Goal: Task Accomplishment & Management: Complete application form

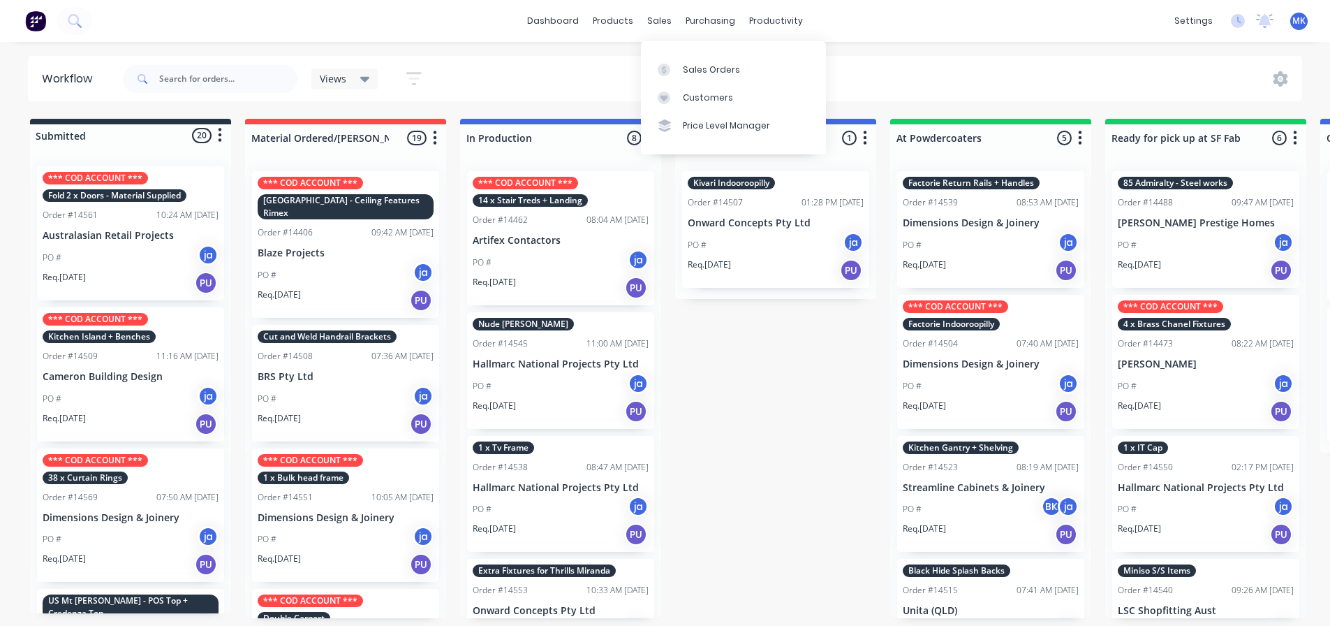
click at [661, 57] on link "Sales Orders" at bounding box center [733, 69] width 185 height 28
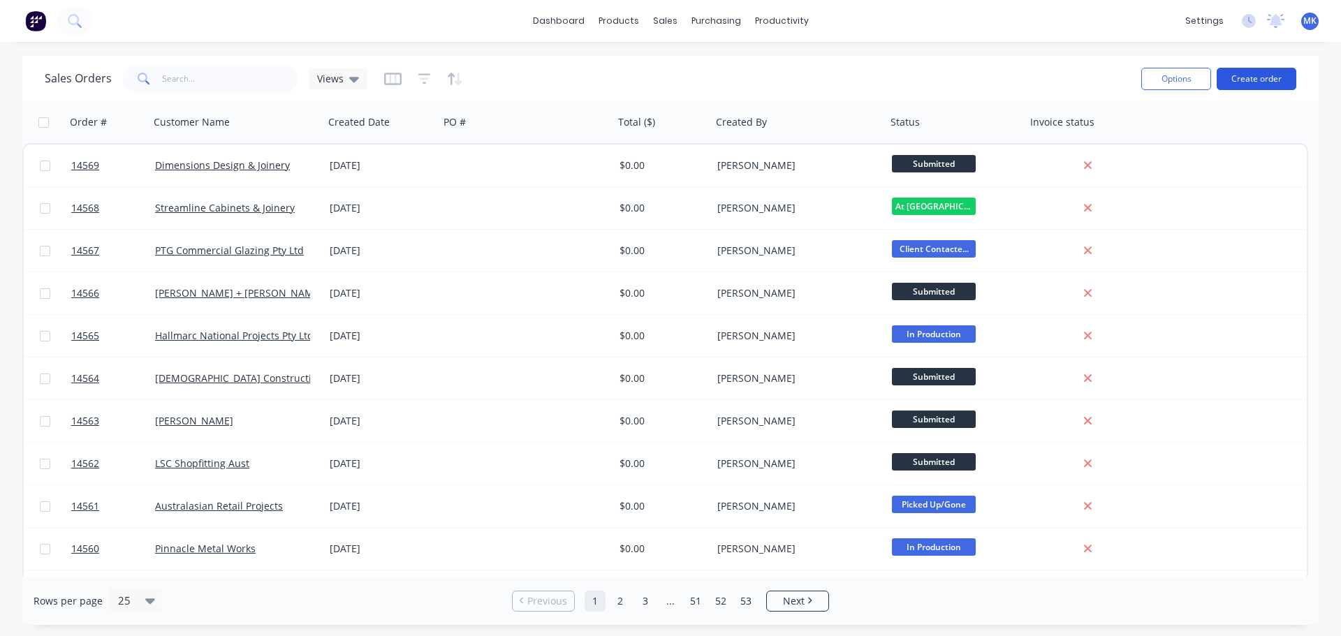
click at [1234, 73] on button "Create order" at bounding box center [1256, 79] width 80 height 22
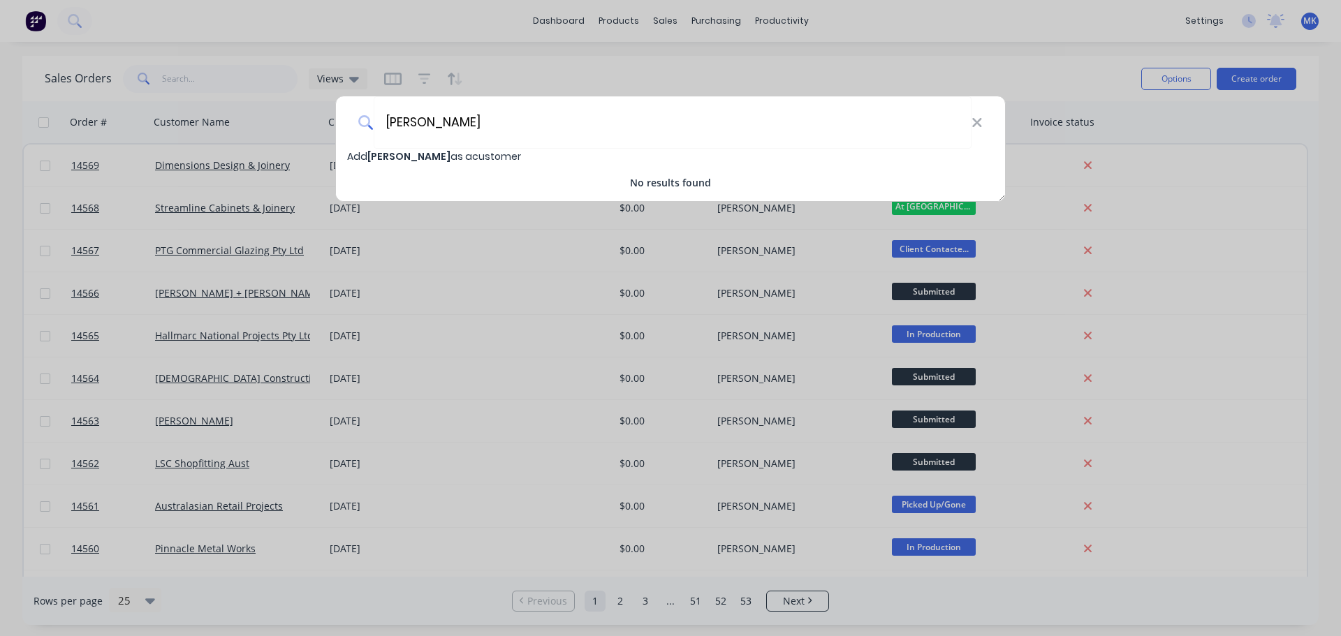
type input "[PERSON_NAME]"
click at [412, 154] on span "[PERSON_NAME]" at bounding box center [408, 156] width 83 height 14
select select "AU"
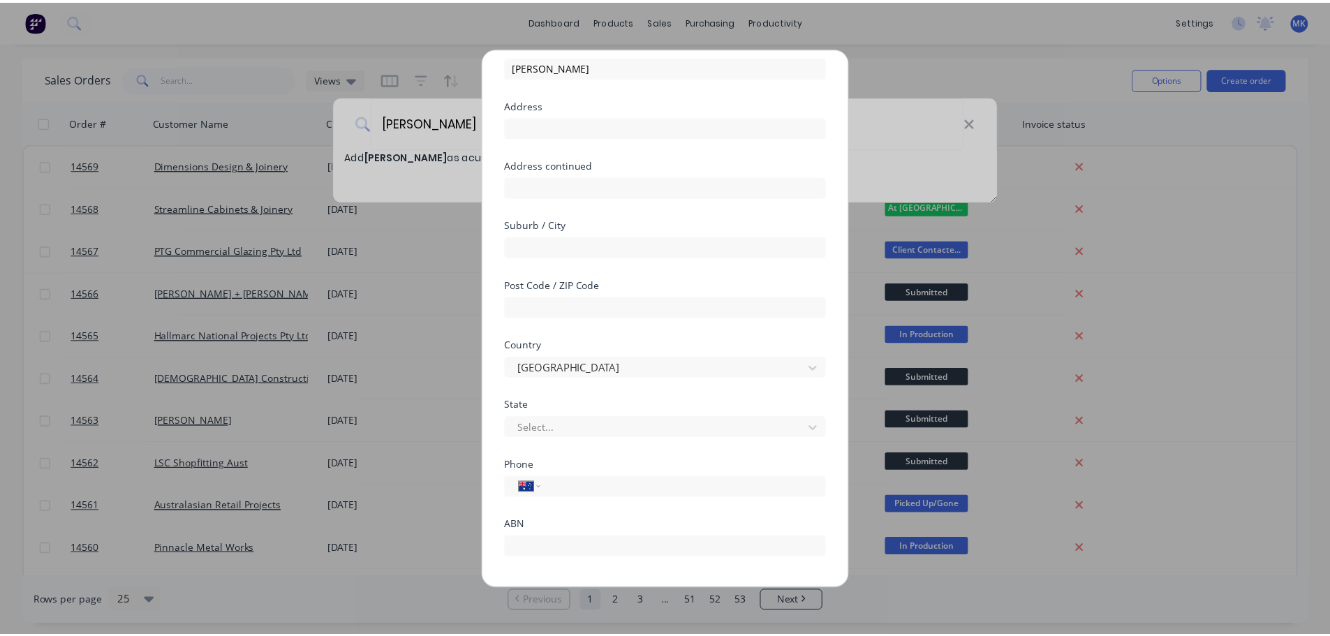
scroll to position [123, 0]
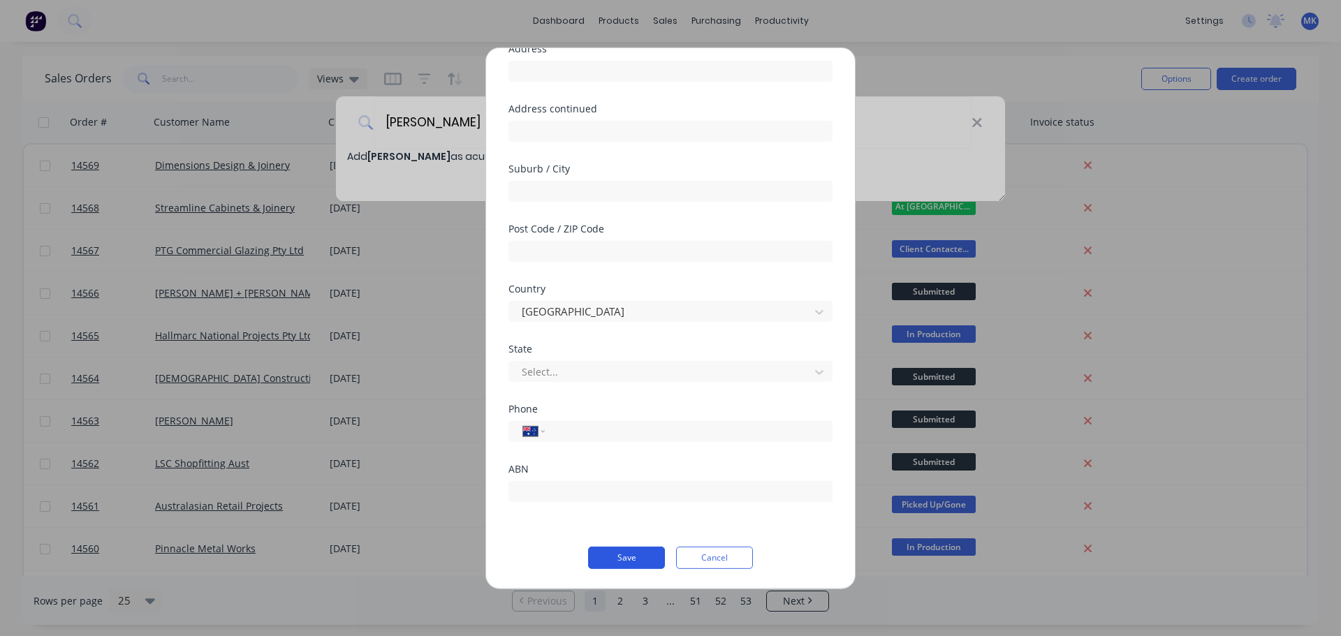
click at [626, 552] on button "Save" at bounding box center [626, 557] width 77 height 22
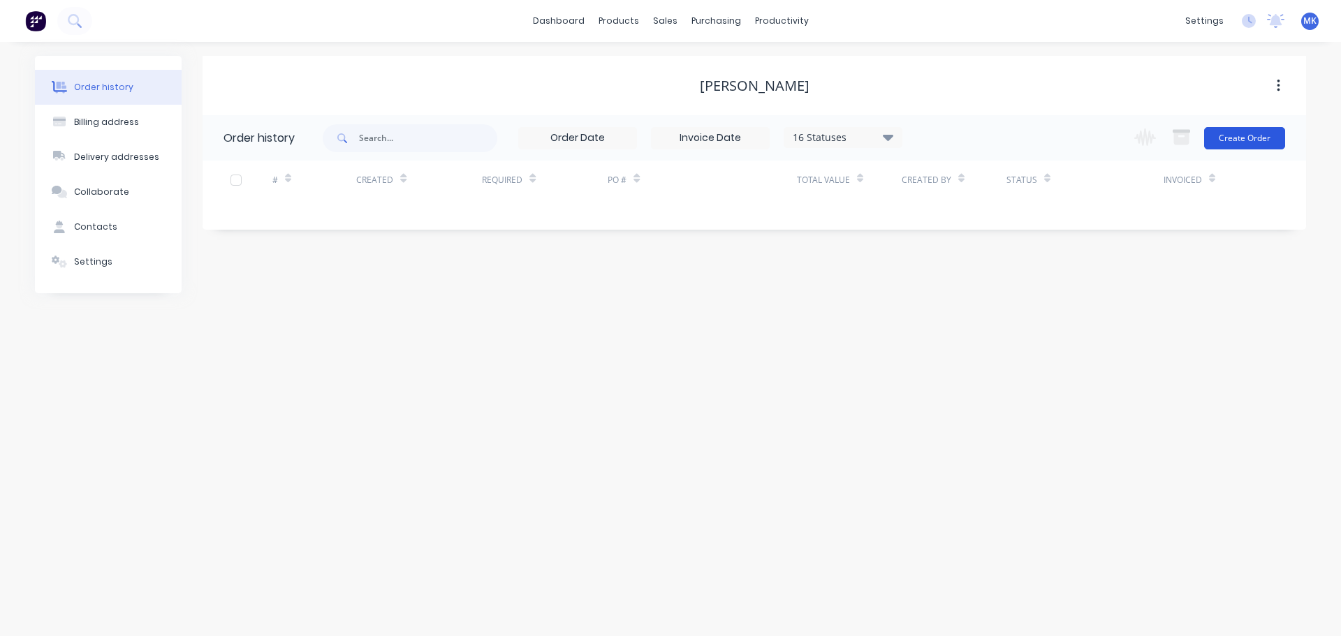
click at [1237, 140] on button "Create Order" at bounding box center [1244, 138] width 81 height 22
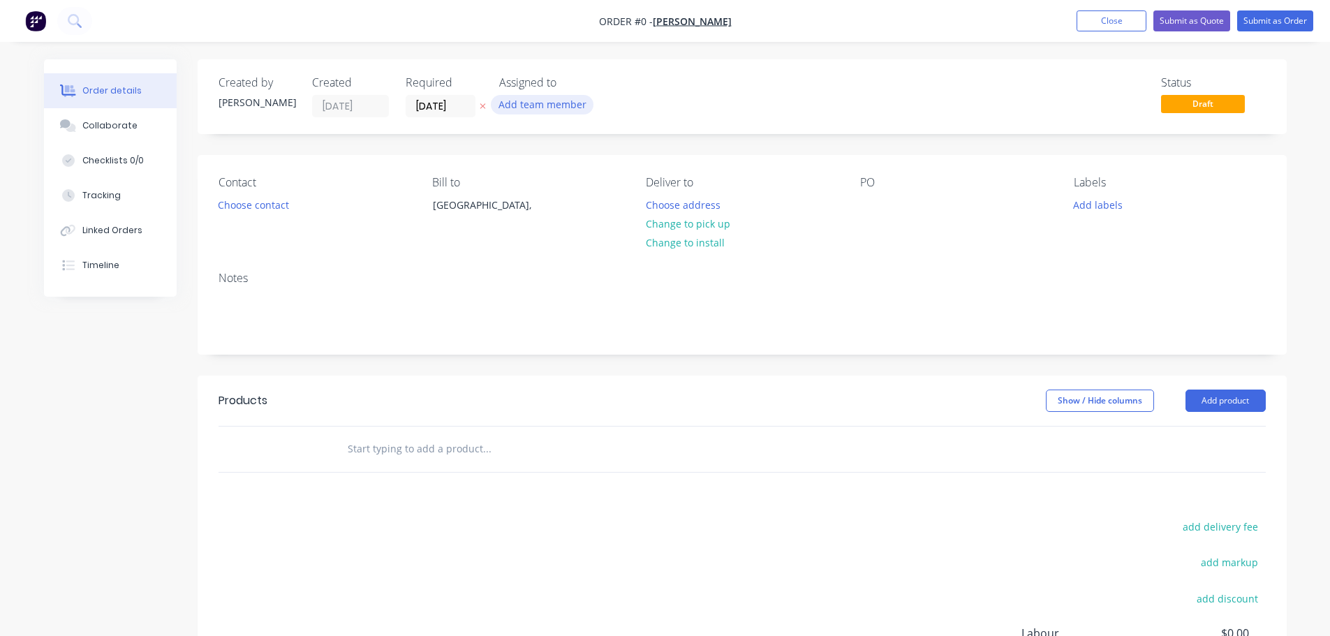
click at [536, 108] on button "Add team member" at bounding box center [542, 104] width 103 height 19
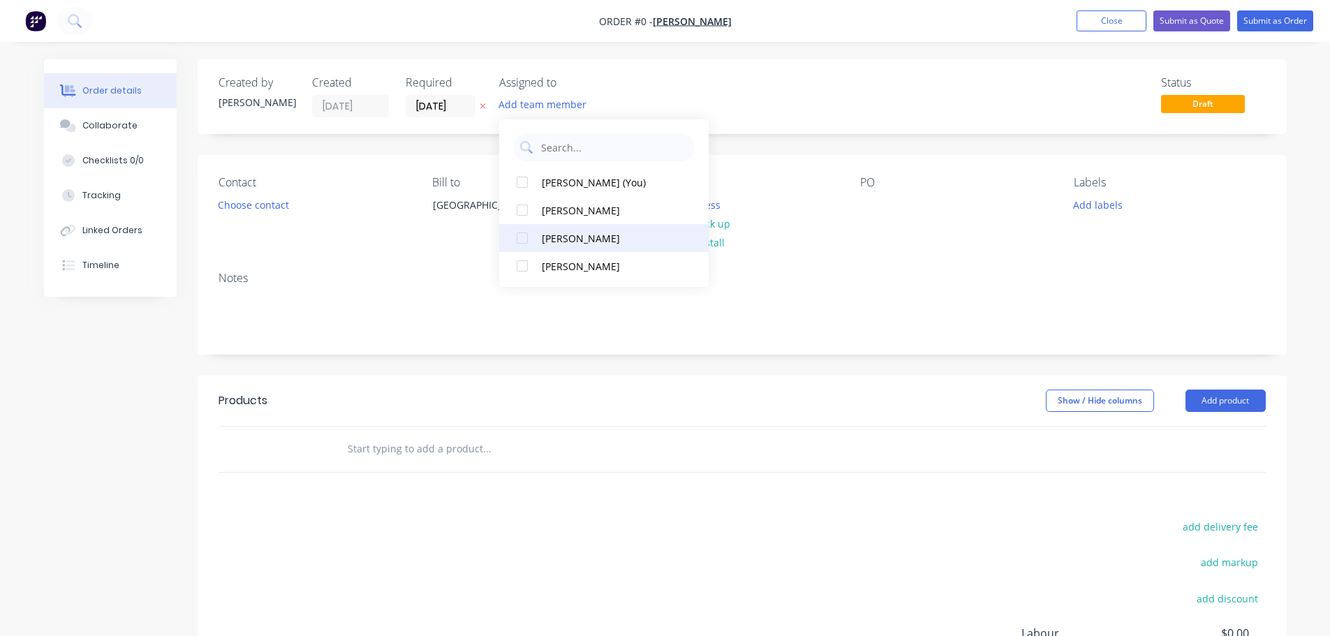
click at [558, 240] on div "[PERSON_NAME]" at bounding box center [612, 238] width 140 height 15
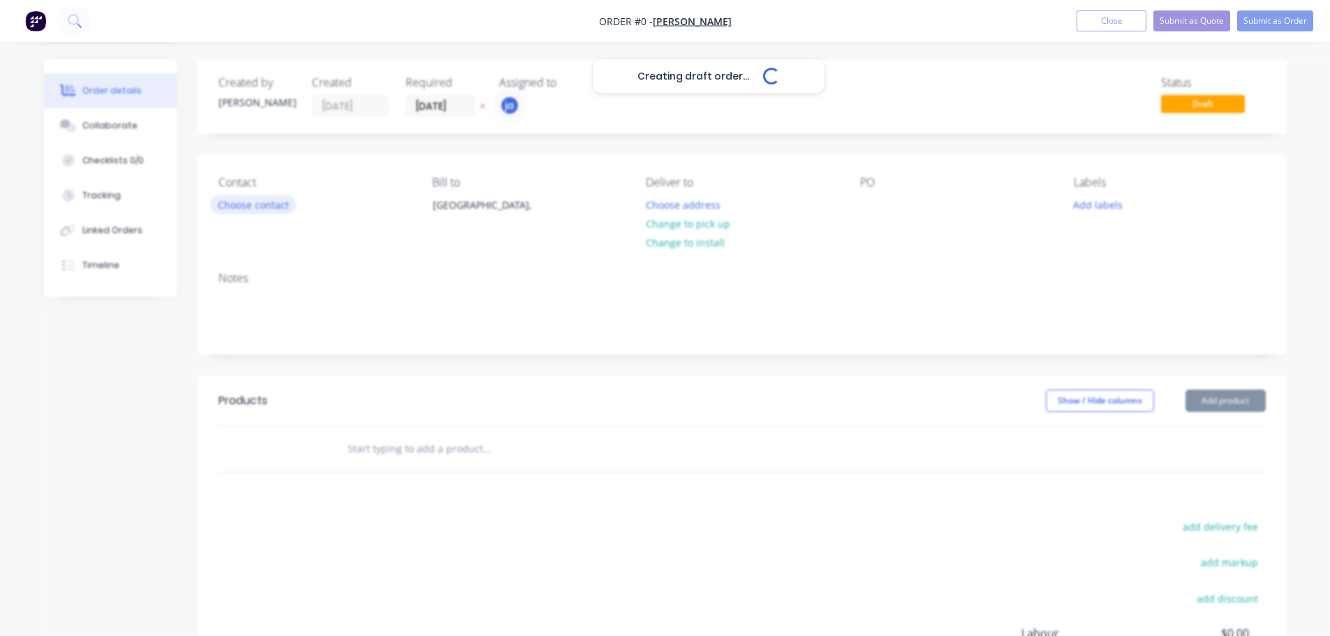
click at [275, 214] on div "Creating draft order... Loading... Order details Collaborate Checklists 0/0 Tra…" at bounding box center [665, 444] width 1271 height 770
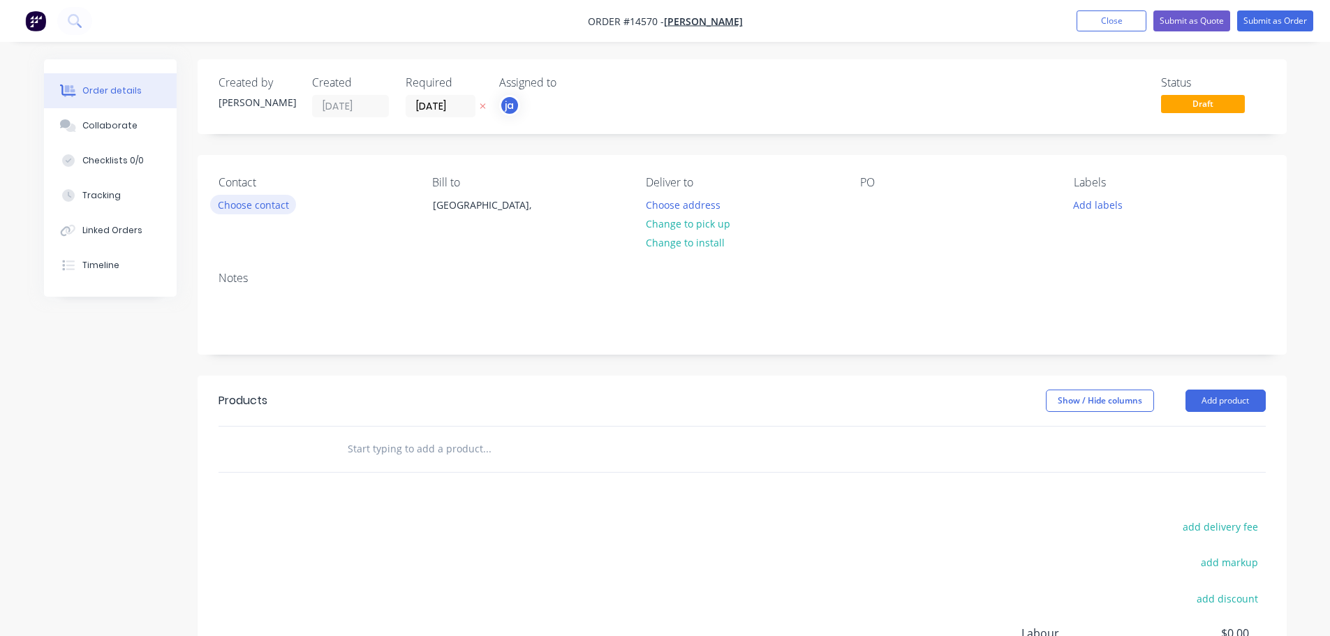
click at [262, 208] on button "Choose contact" at bounding box center [253, 204] width 86 height 19
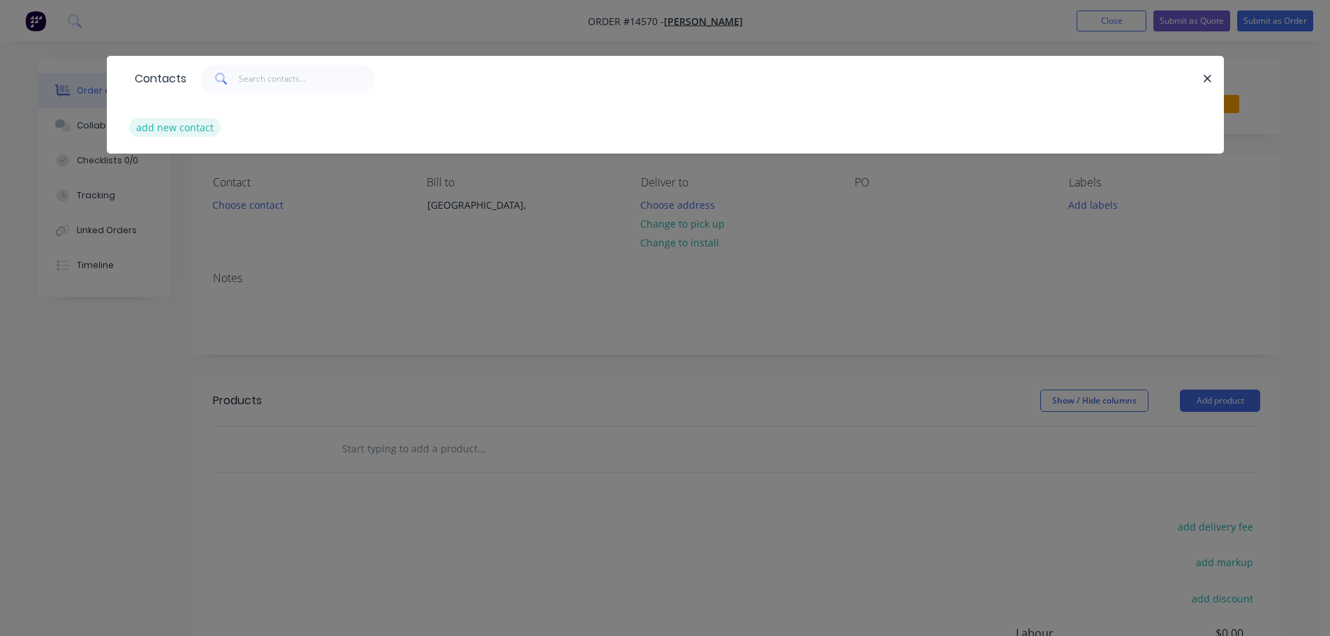
click at [179, 136] on button "add new contact" at bounding box center [175, 127] width 92 height 19
select select "AU"
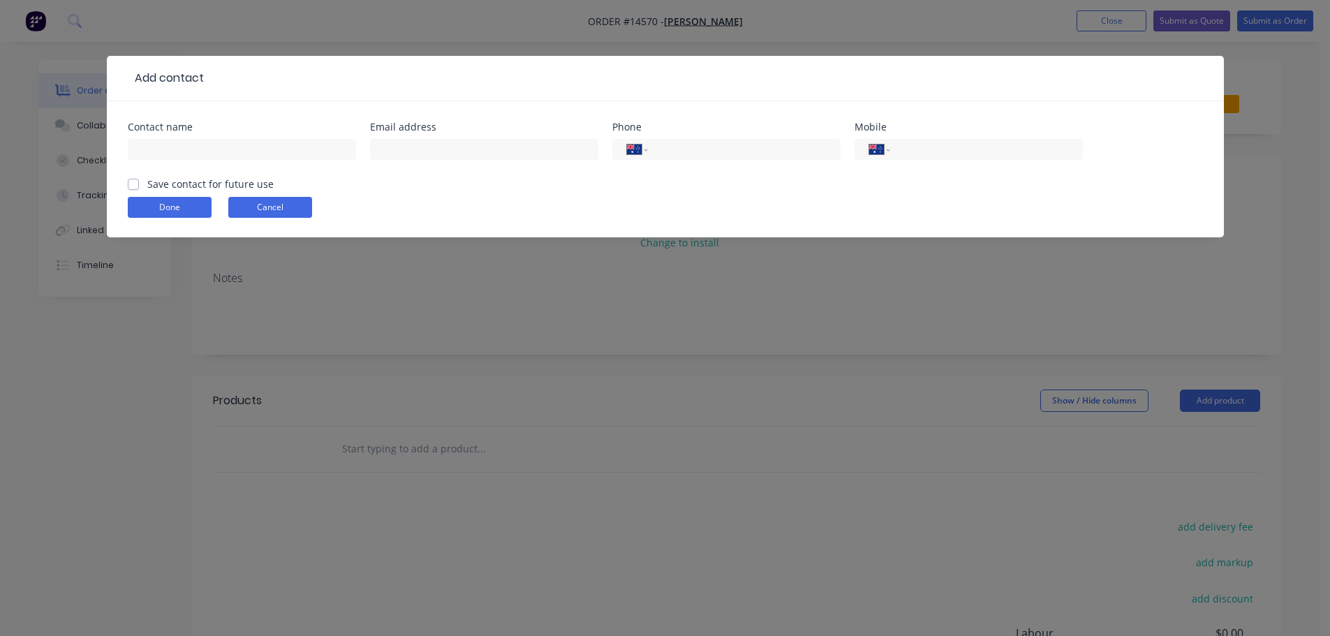
click at [278, 212] on button "Cancel" at bounding box center [270, 207] width 84 height 21
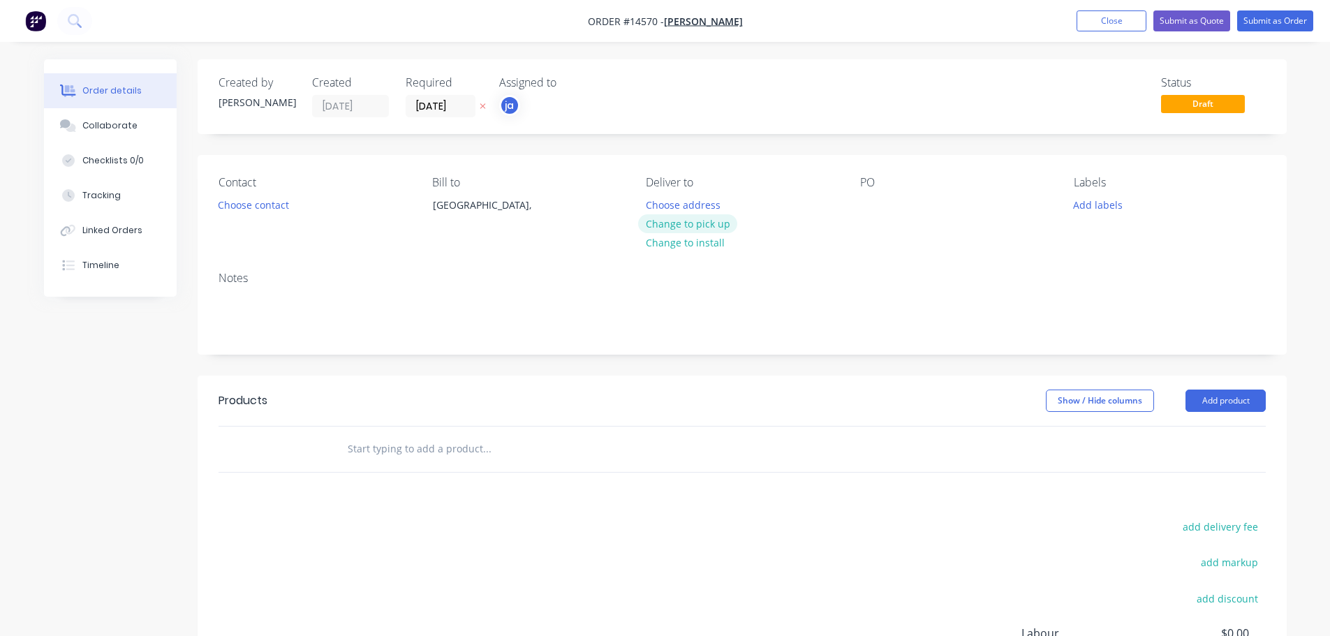
click at [676, 229] on button "Change to pick up" at bounding box center [687, 223] width 99 height 19
click at [1087, 207] on button "Add labels" at bounding box center [1098, 204] width 64 height 19
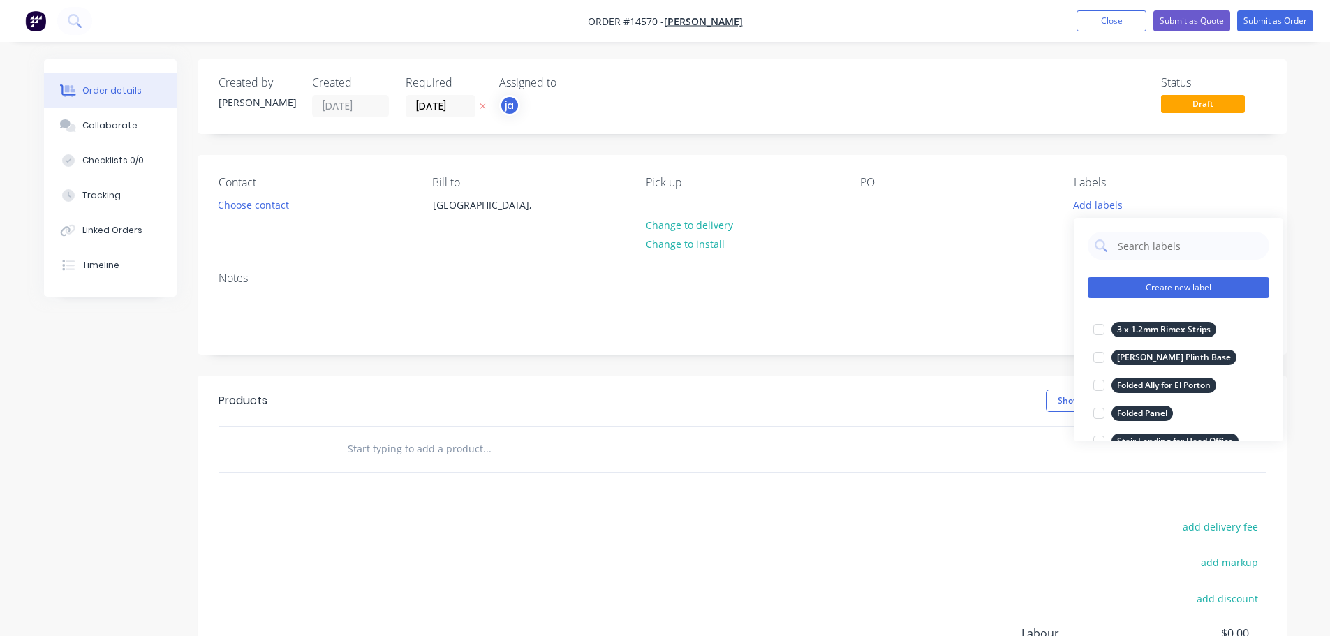
click at [1140, 293] on button "Create new label" at bounding box center [1179, 287] width 182 height 21
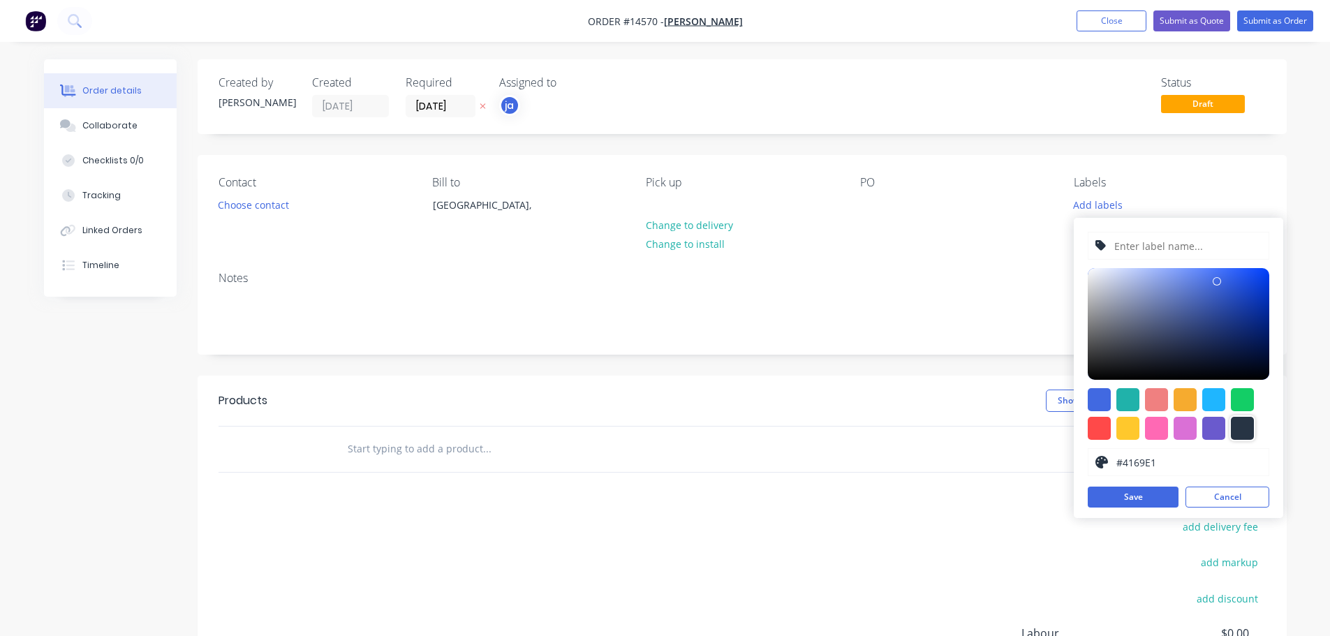
click at [1242, 429] on div at bounding box center [1242, 428] width 23 height 23
type input "#273444"
click at [1168, 251] on input "text" at bounding box center [1187, 246] width 149 height 27
paste input "4 x Ally Peices"
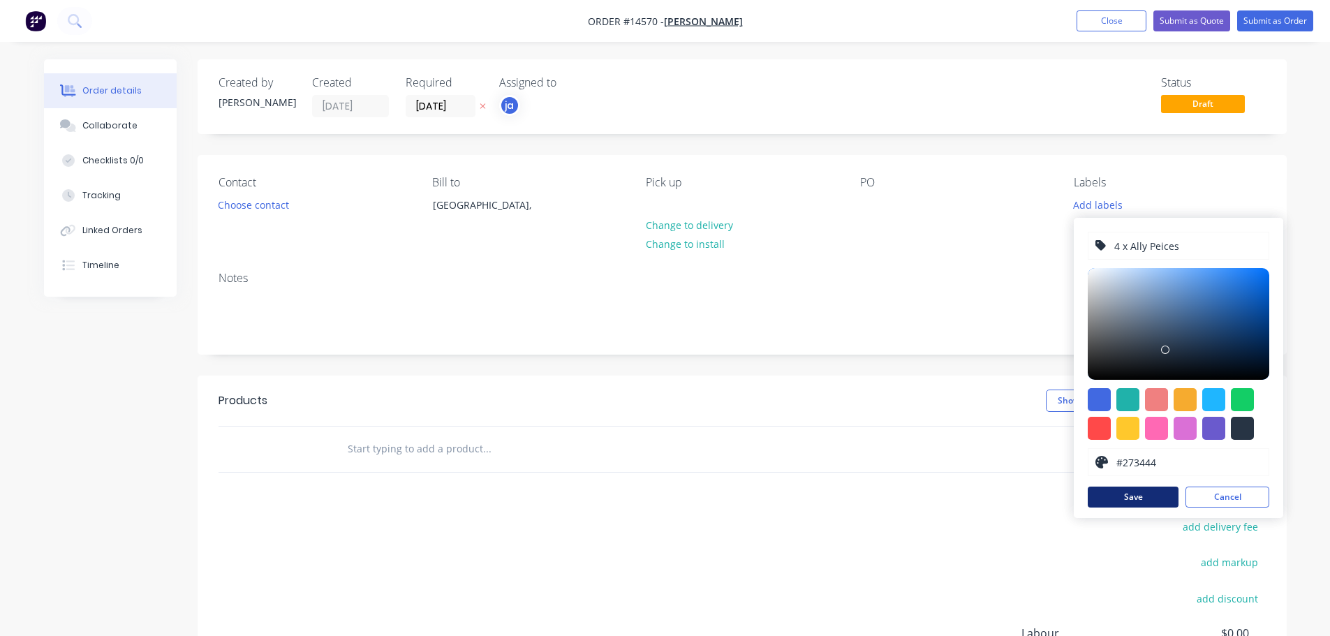
type input "4 x Ally Peices"
click at [1149, 499] on button "Save" at bounding box center [1133, 497] width 91 height 21
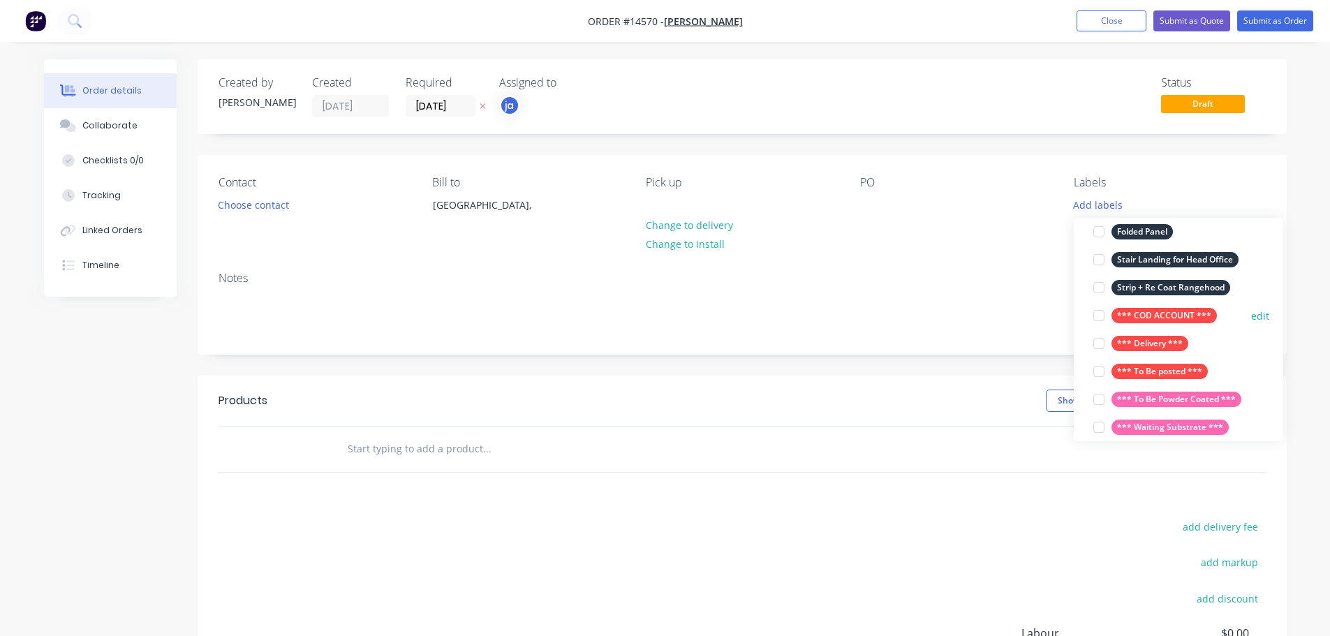
click at [1156, 320] on div "*** COD ACCOUNT ***" at bounding box center [1164, 315] width 105 height 15
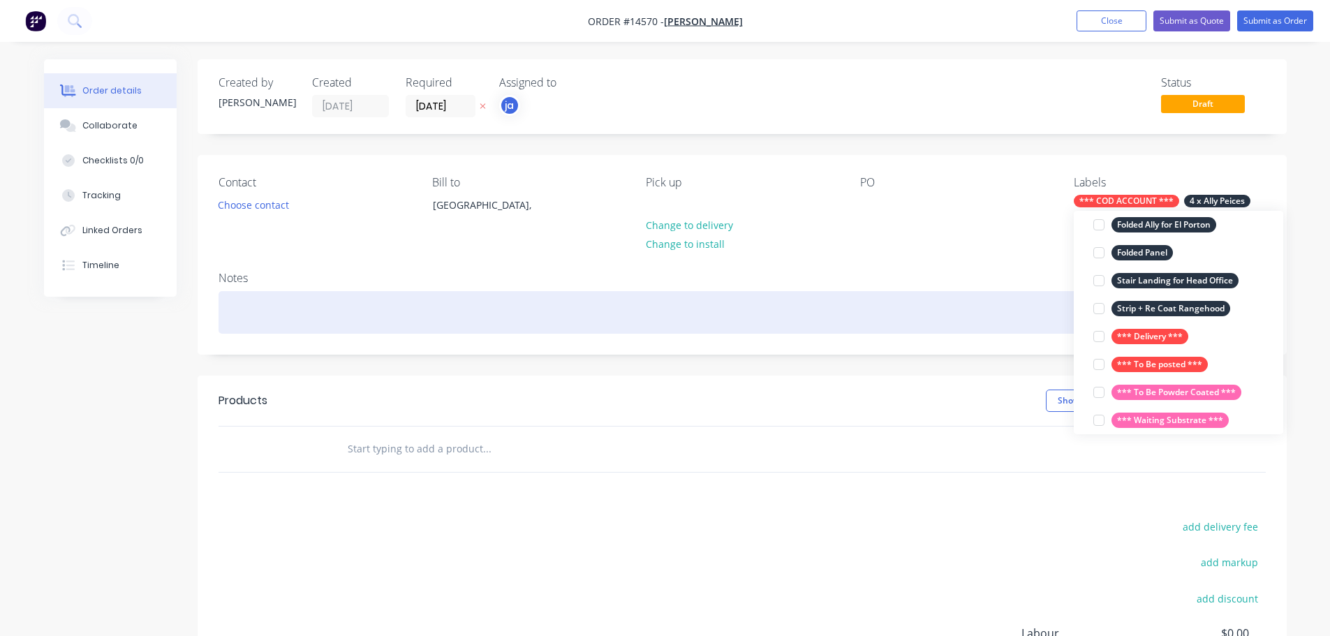
scroll to position [14, 0]
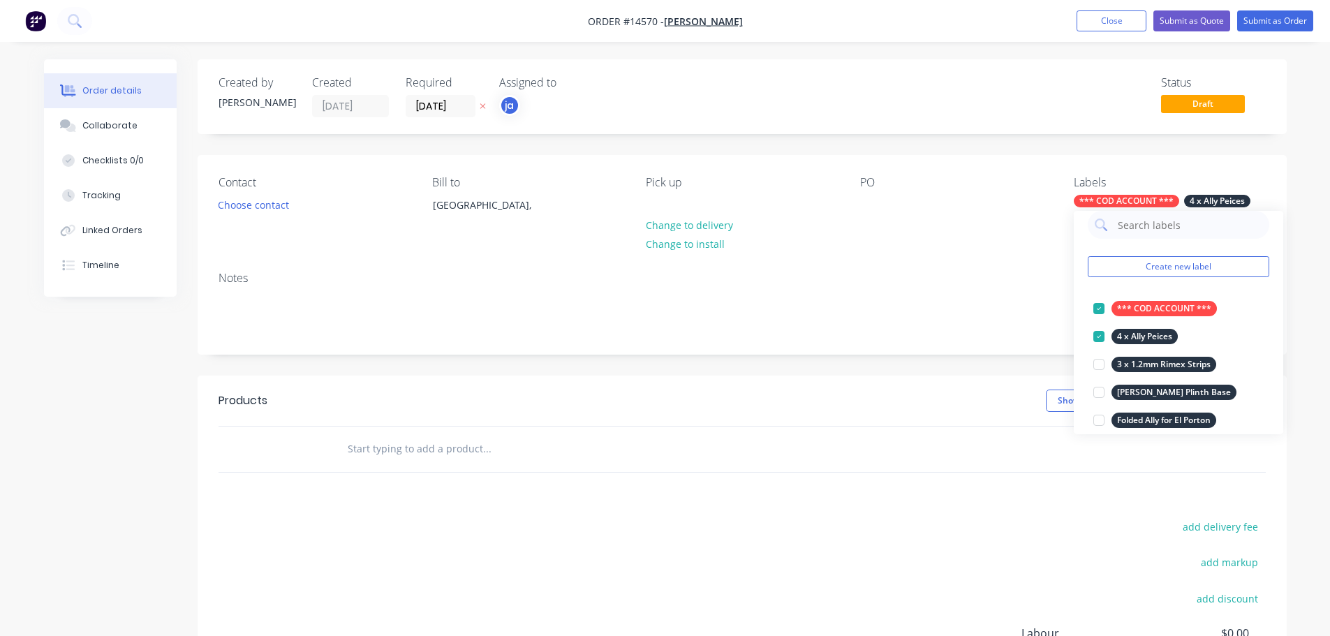
click at [580, 449] on input "text" at bounding box center [486, 449] width 279 height 28
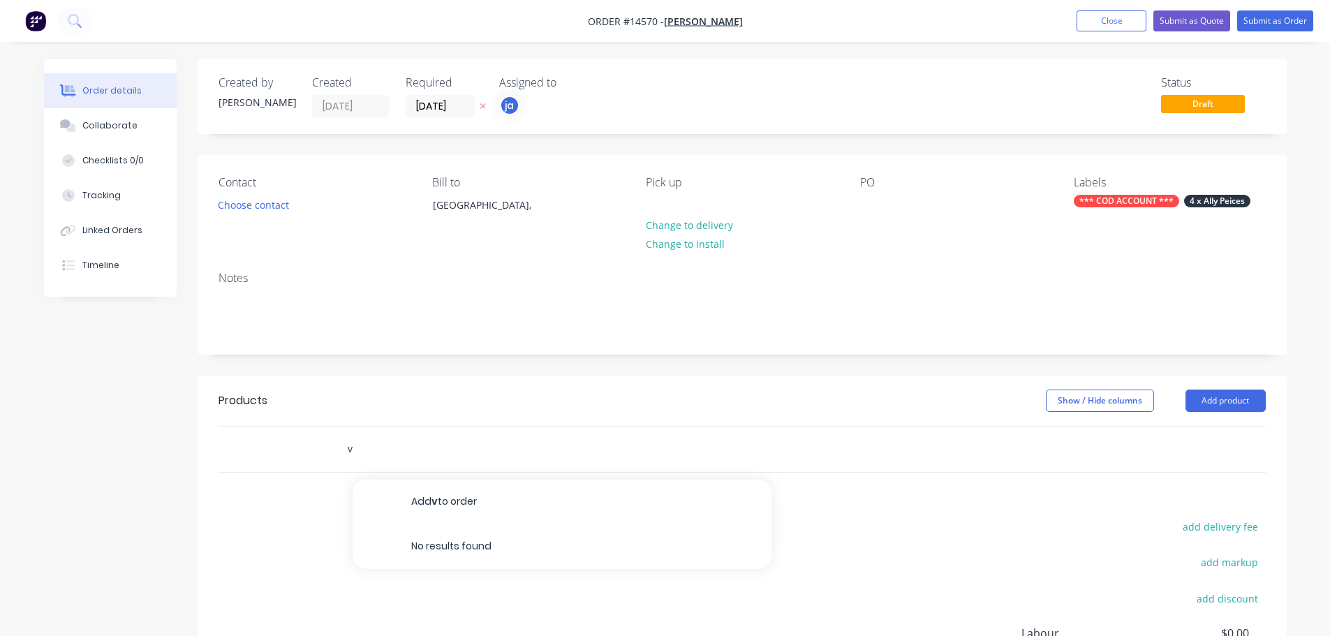
drag, startPoint x: 339, startPoint y: 445, endPoint x: 301, endPoint y: 452, distance: 38.4
click at [301, 452] on div "v Add v to order No results found" at bounding box center [742, 449] width 1047 height 45
paste input "4 x Ally Peices"
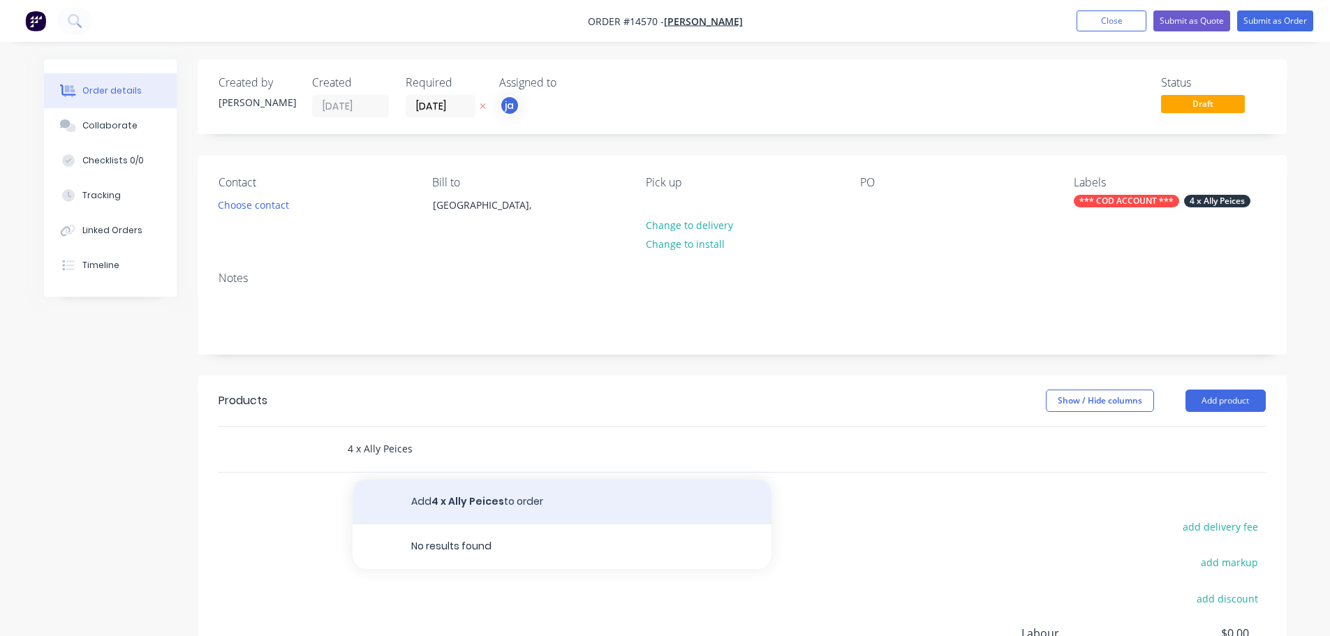
type input "4 x Ally Peices"
click at [414, 500] on button "Add 4 x Ally Peices to order" at bounding box center [562, 502] width 419 height 45
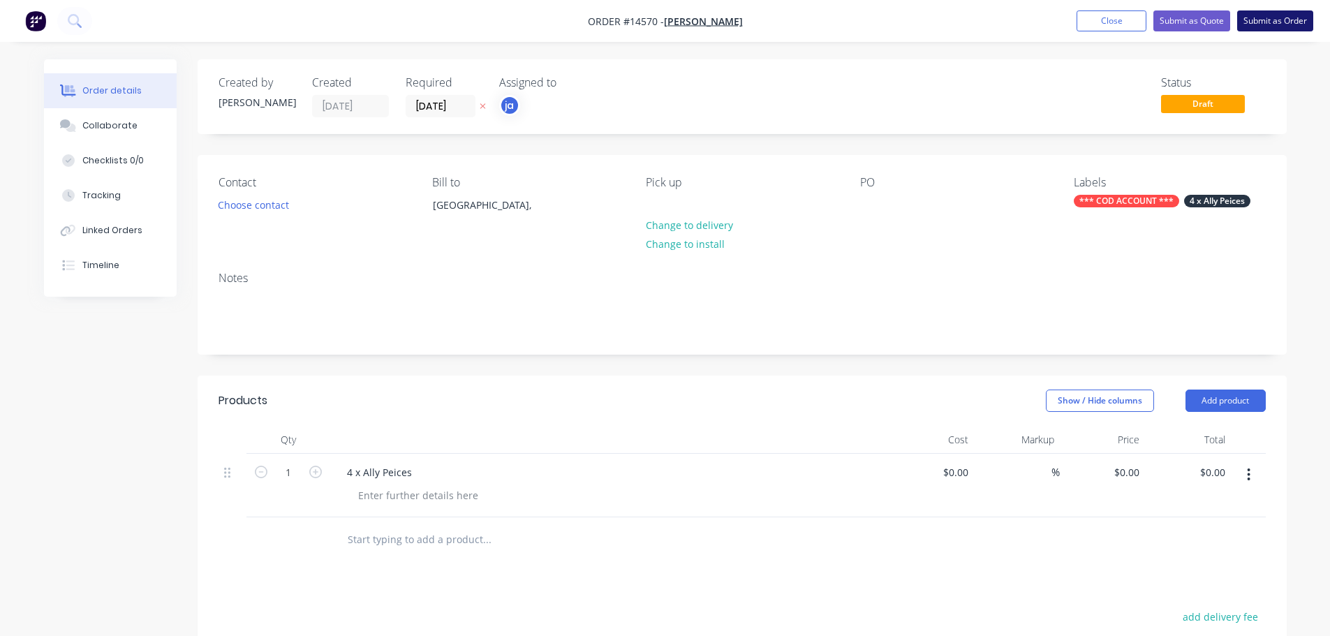
click at [1266, 23] on button "Submit as Order" at bounding box center [1275, 20] width 76 height 21
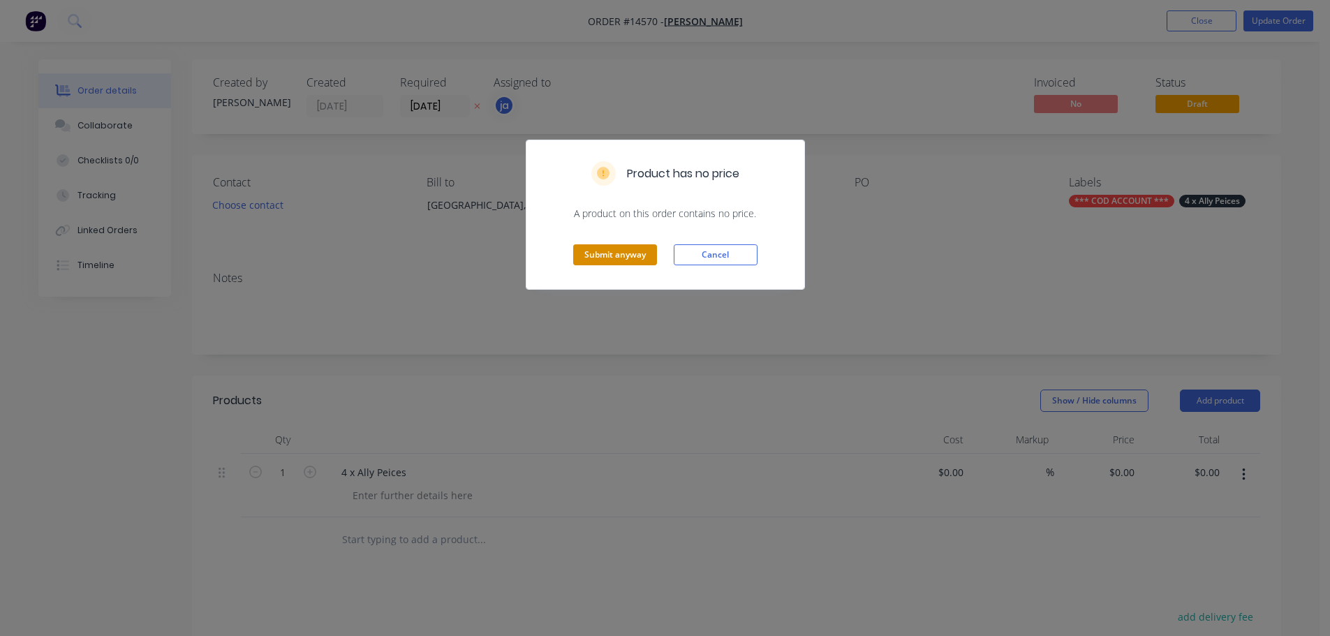
click at [599, 253] on button "Submit anyway" at bounding box center [615, 254] width 84 height 21
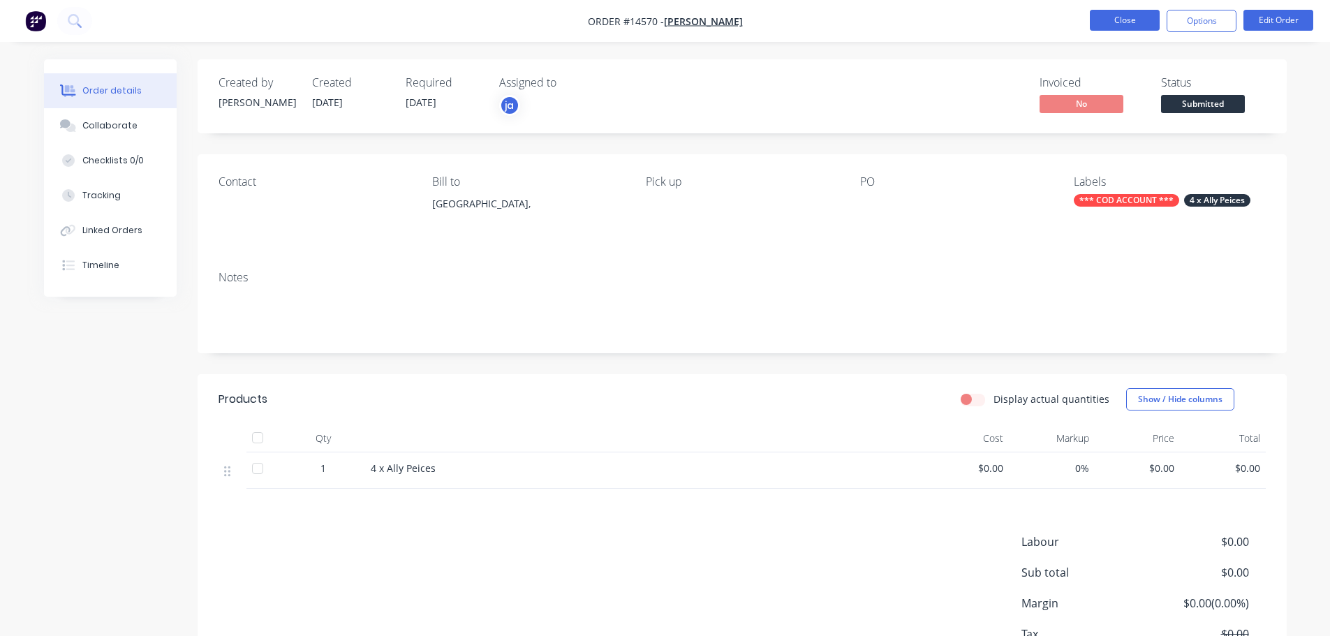
click at [1114, 20] on button "Close" at bounding box center [1125, 20] width 70 height 21
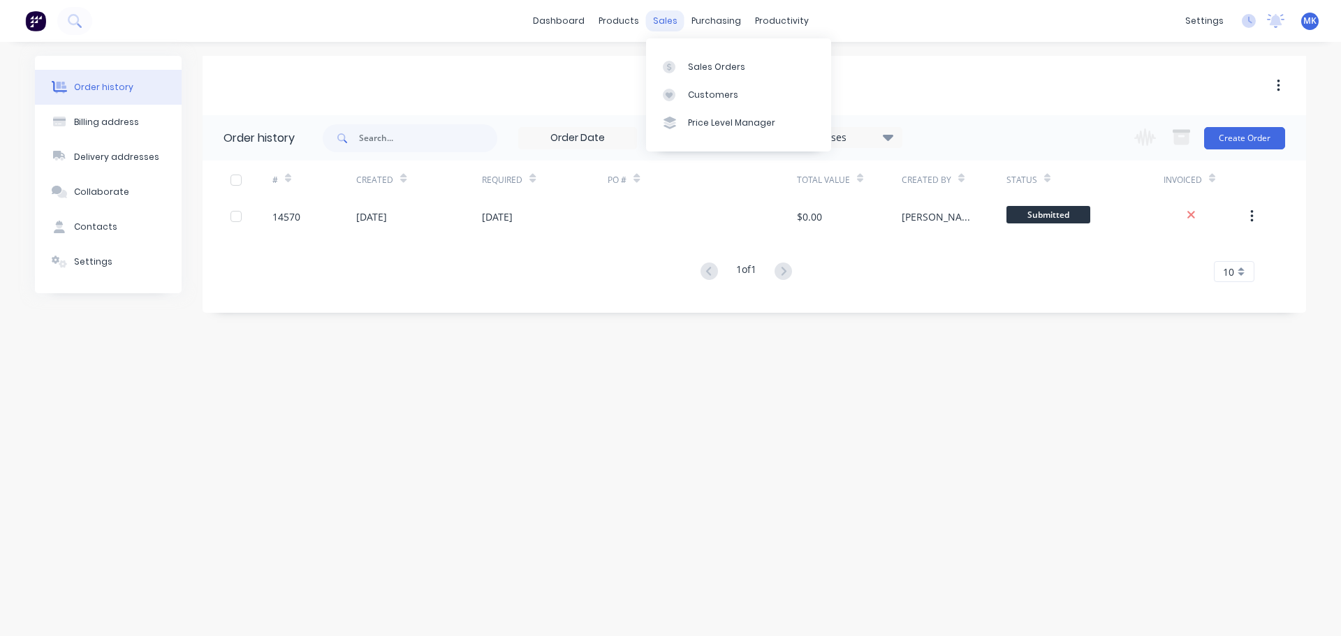
click at [671, 14] on div "sales" at bounding box center [665, 20] width 38 height 21
click at [686, 62] on link "Purchase Orders" at bounding box center [774, 66] width 185 height 28
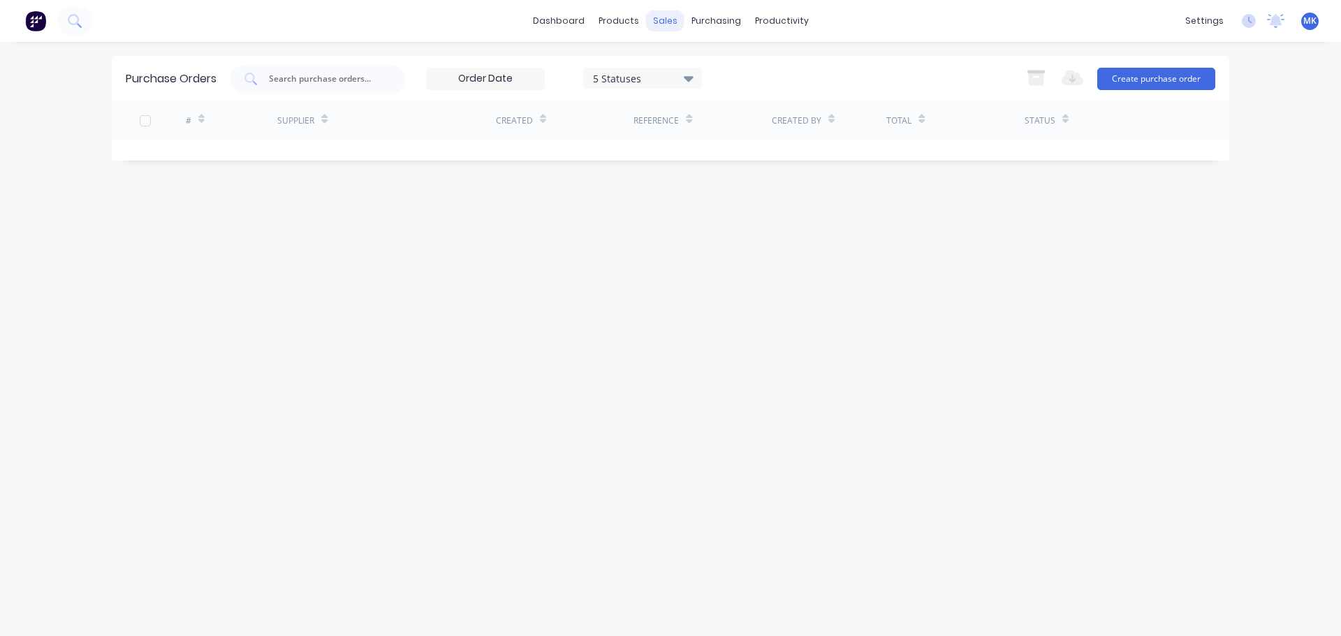
click at [661, 31] on div "sales" at bounding box center [665, 20] width 38 height 21
click at [656, 67] on link "Sales Orders" at bounding box center [738, 66] width 185 height 28
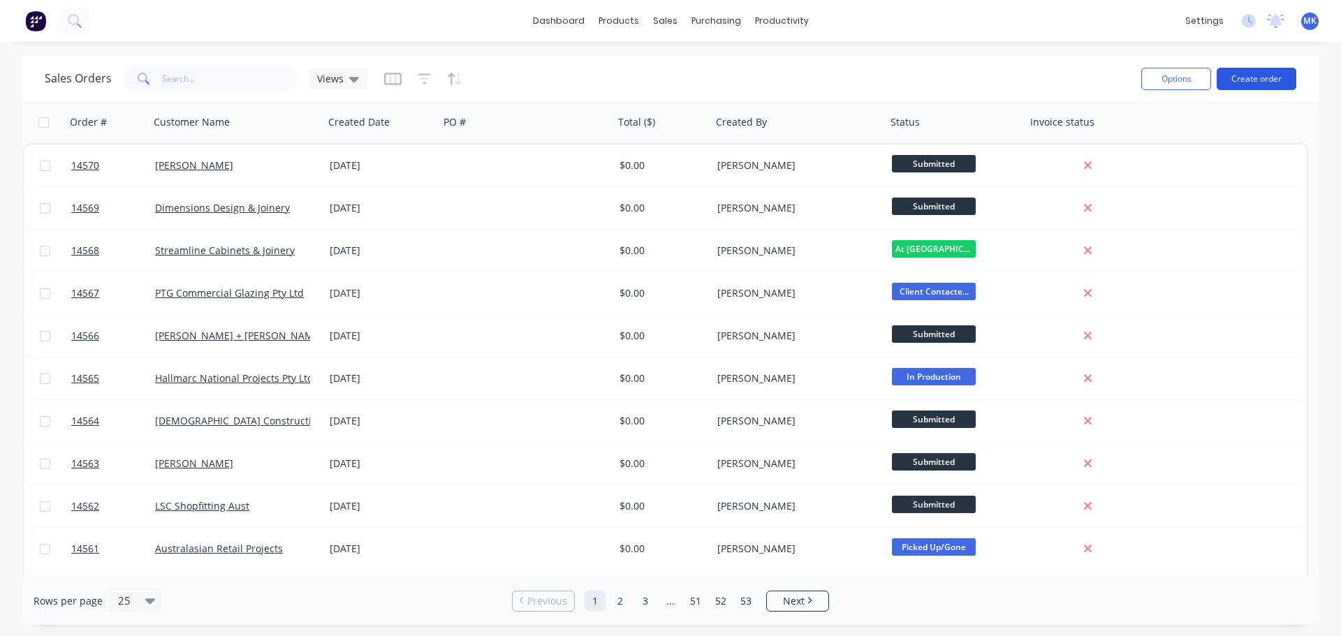
click at [1249, 80] on button "Create order" at bounding box center [1256, 79] width 80 height 22
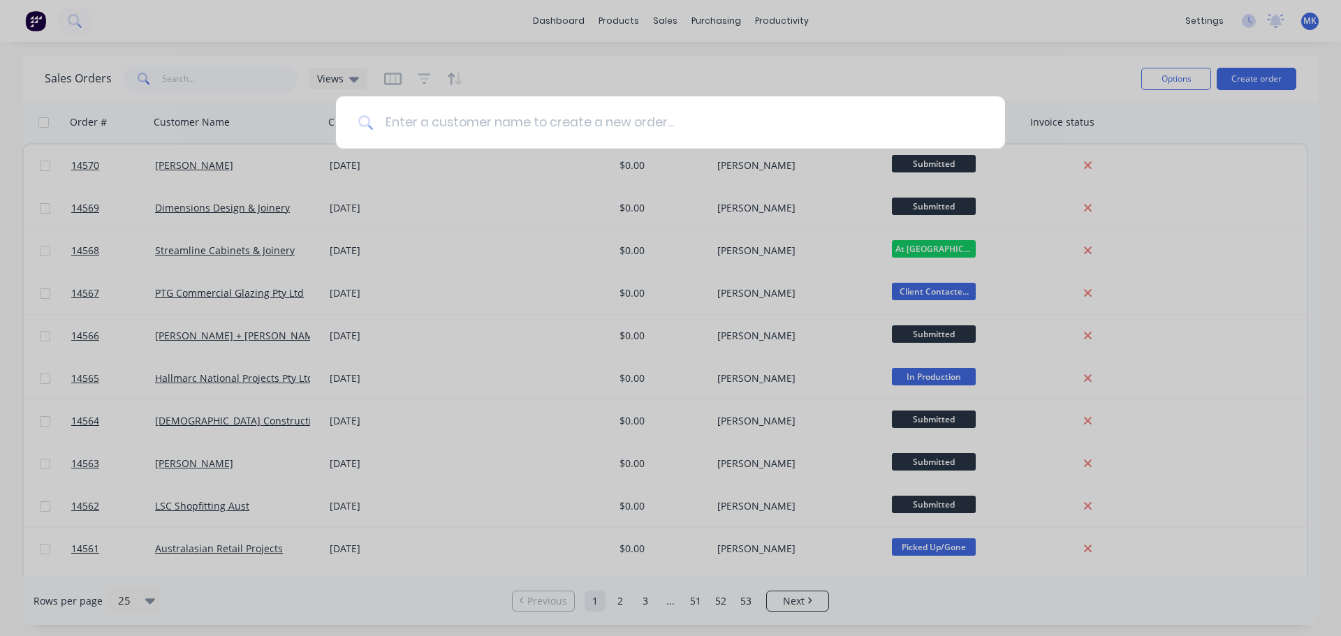
click at [387, 133] on input at bounding box center [678, 122] width 609 height 52
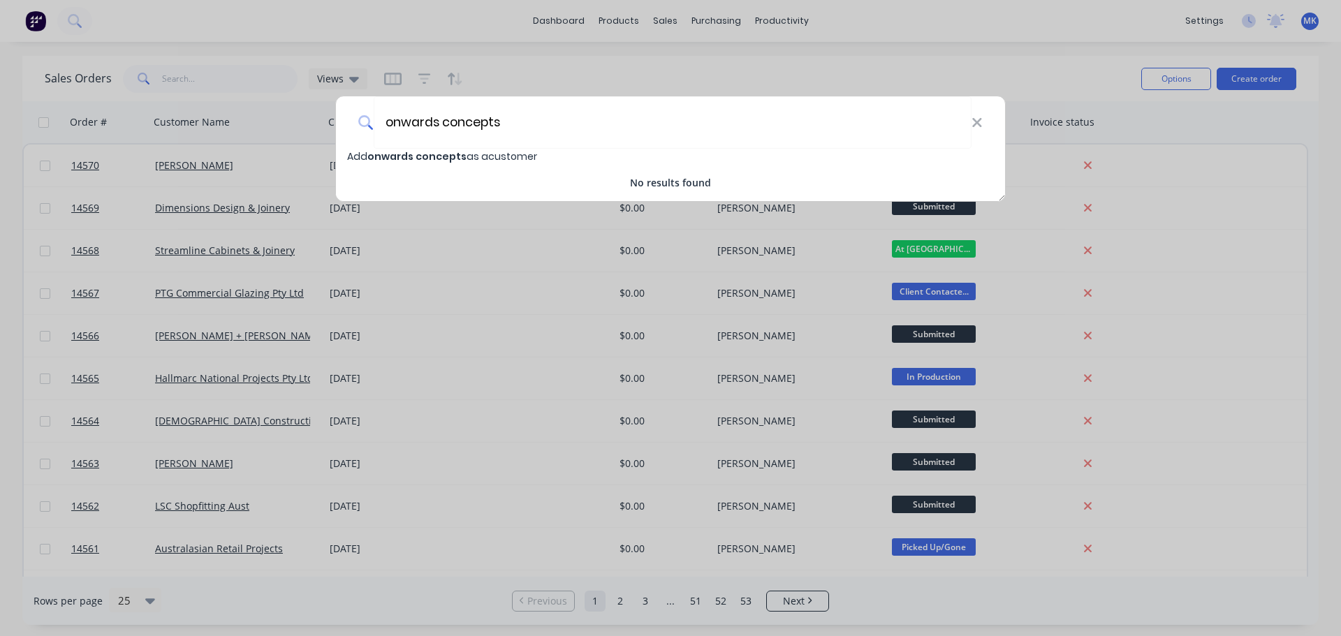
type input "onwards concepts"
click at [410, 156] on span "onwards concepts" at bounding box center [416, 156] width 99 height 14
select select "AU"
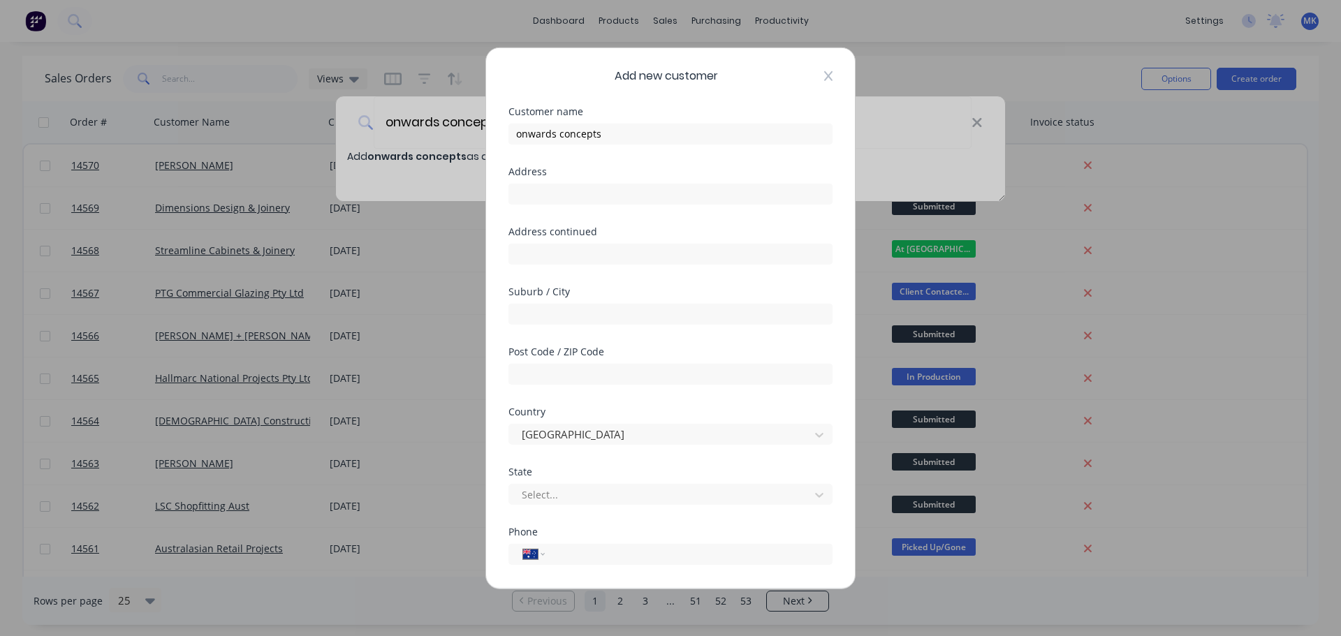
click at [824, 80] on icon at bounding box center [828, 75] width 8 height 11
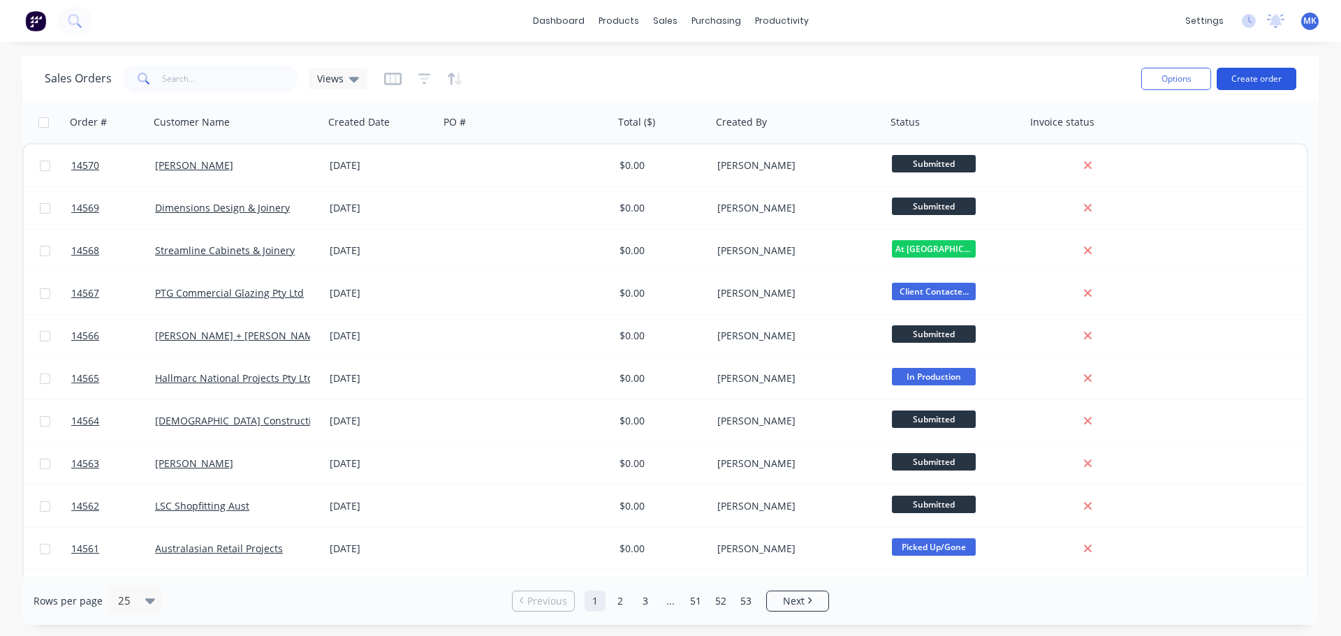
click at [1244, 68] on button "Create order" at bounding box center [1256, 79] width 80 height 22
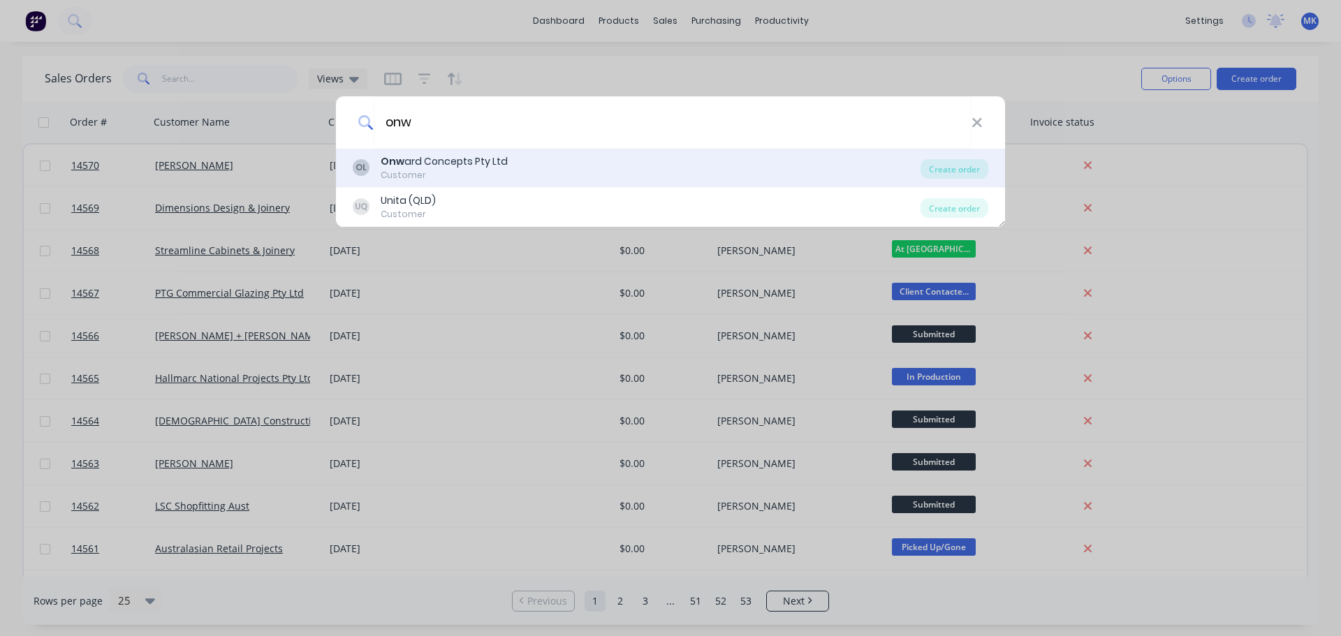
type input "onw"
click at [560, 172] on div "OL Onw ard Concepts Pty Ltd Customer" at bounding box center [637, 167] width 568 height 27
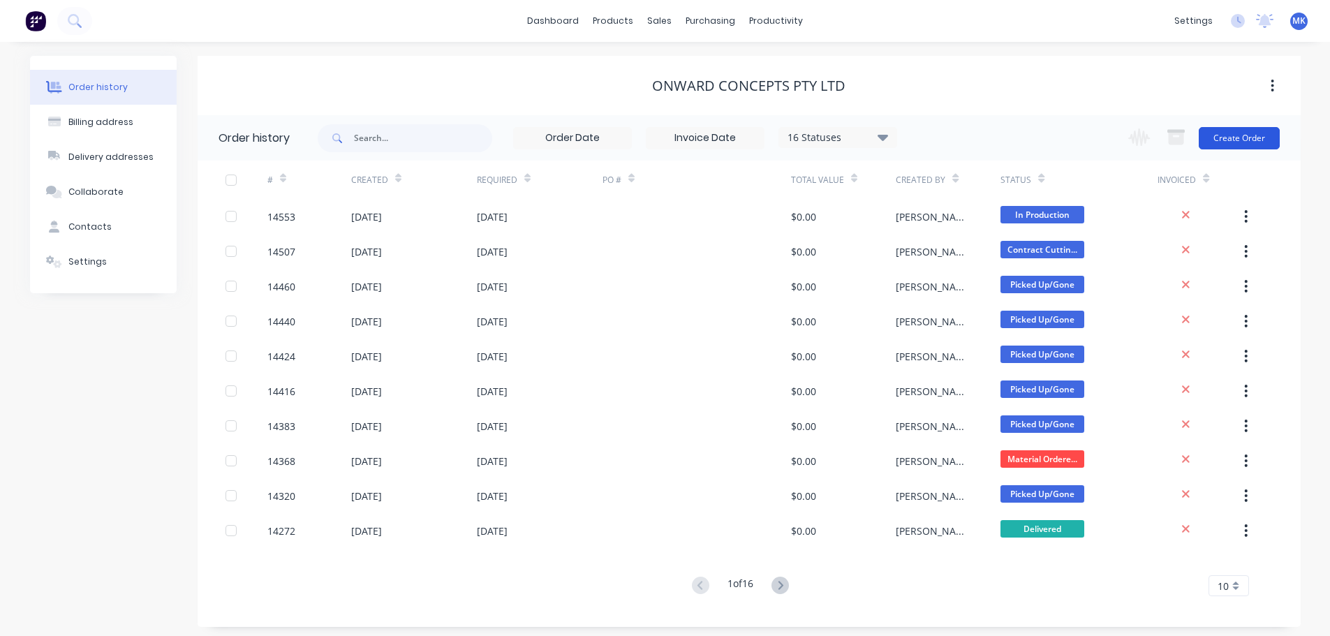
click at [1258, 131] on button "Create Order" at bounding box center [1239, 138] width 81 height 22
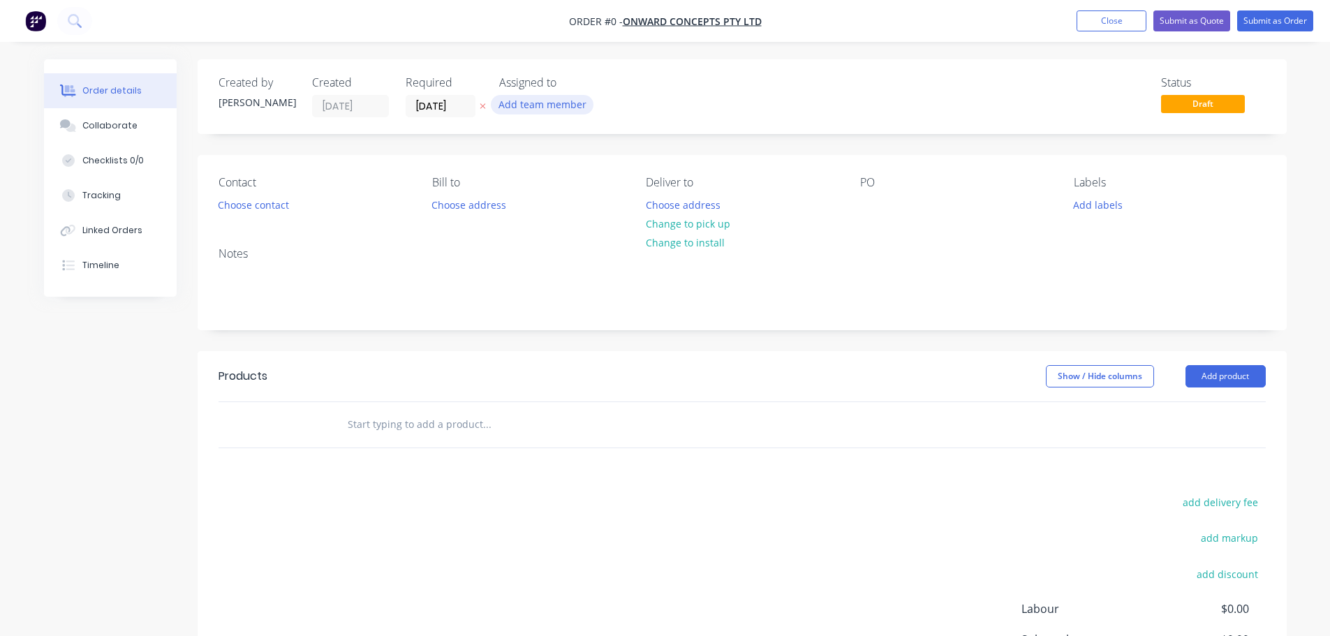
click at [541, 104] on button "Add team member" at bounding box center [542, 104] width 103 height 19
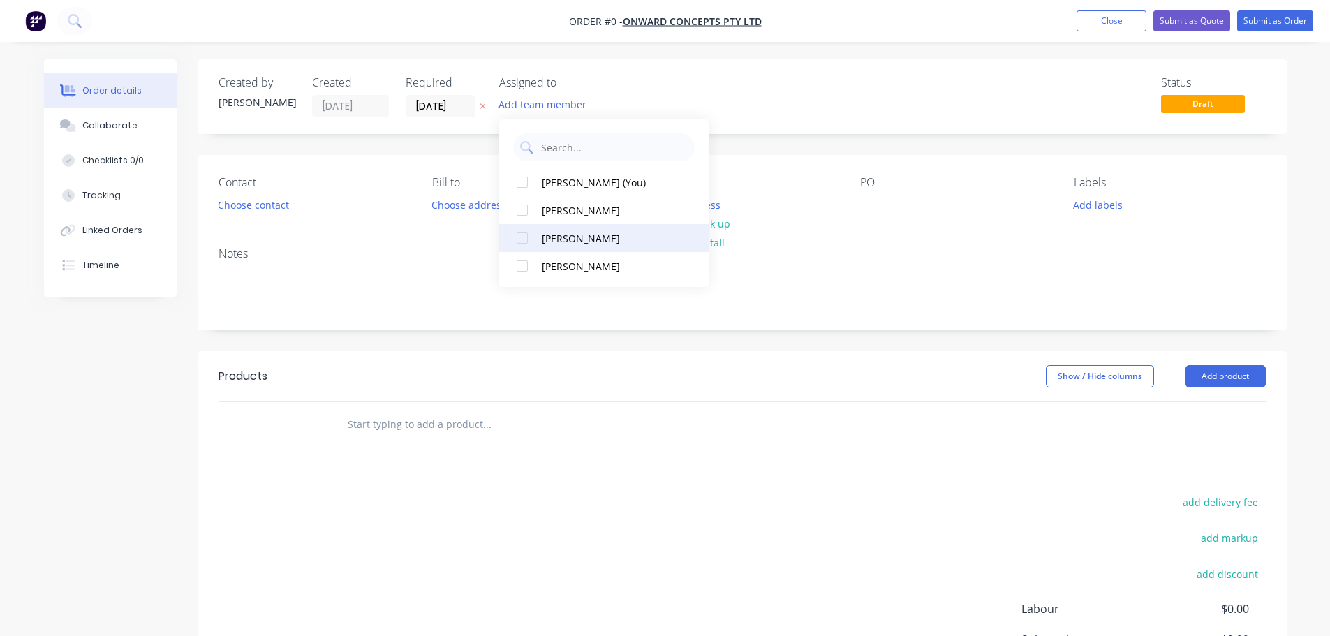
click at [589, 242] on div "[PERSON_NAME]" at bounding box center [612, 238] width 140 height 15
click at [252, 203] on div "Order details Collaborate Checklists 0/0 Tracking Linked Orders Timeline Order …" at bounding box center [665, 431] width 1271 height 745
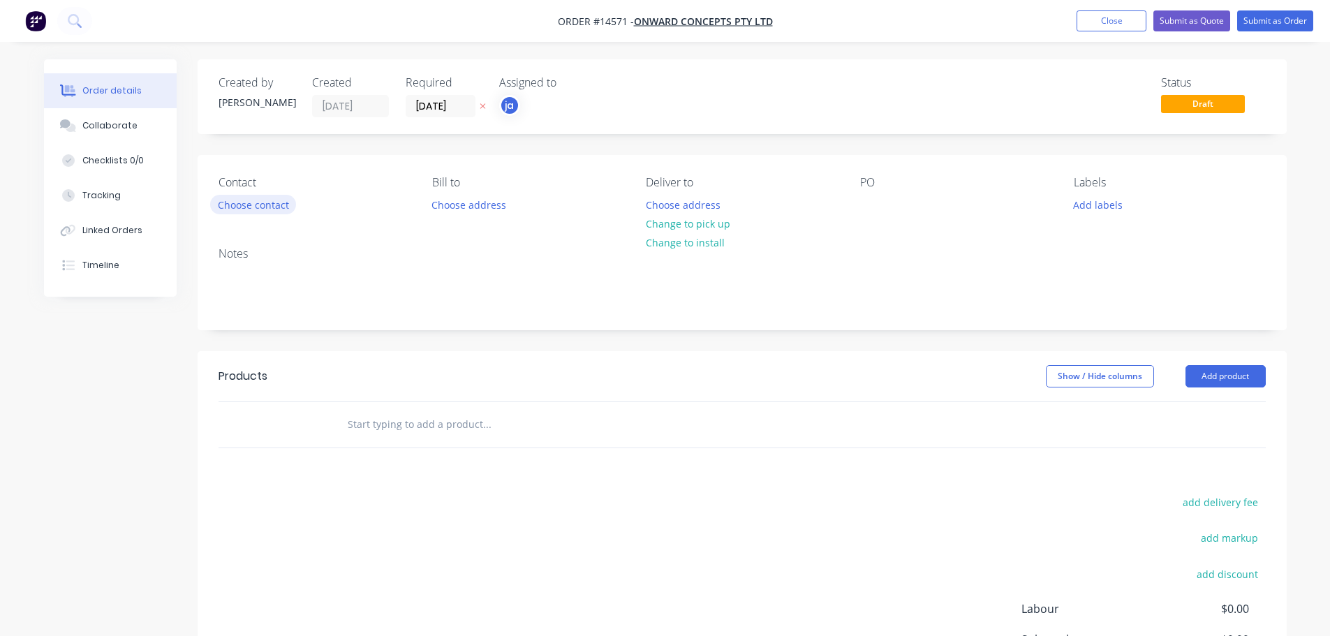
click at [256, 213] on button "Choose contact" at bounding box center [253, 204] width 86 height 19
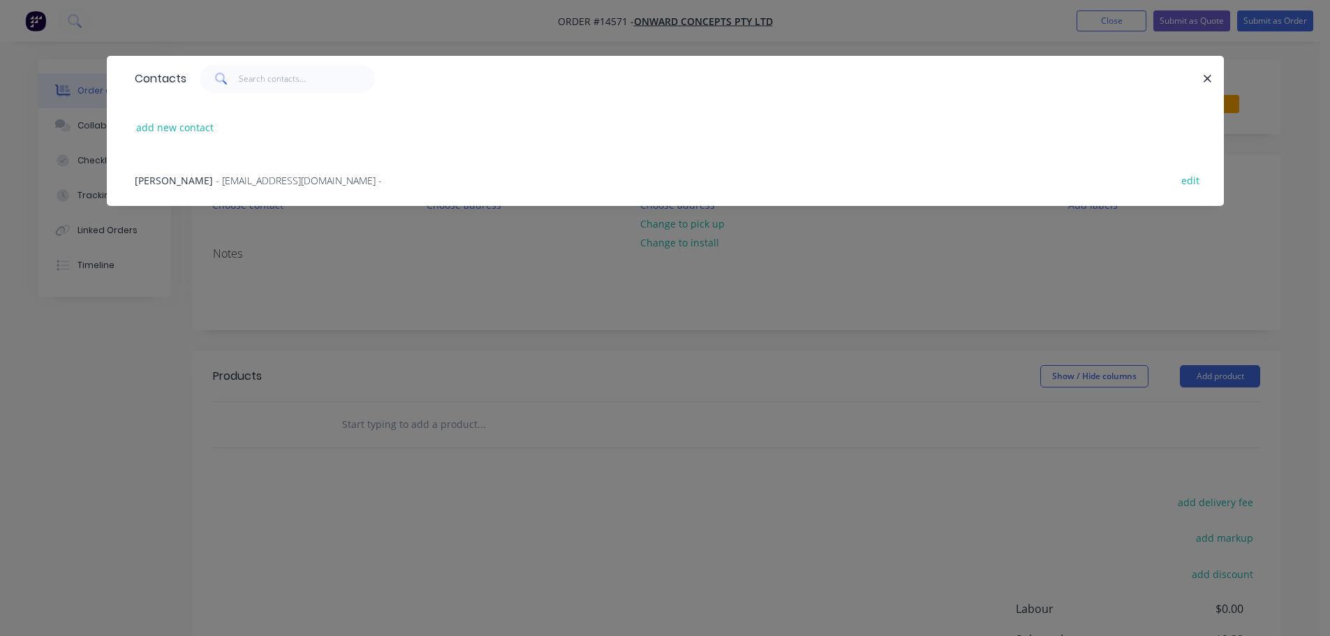
click at [191, 179] on span "[PERSON_NAME]" at bounding box center [174, 180] width 78 height 13
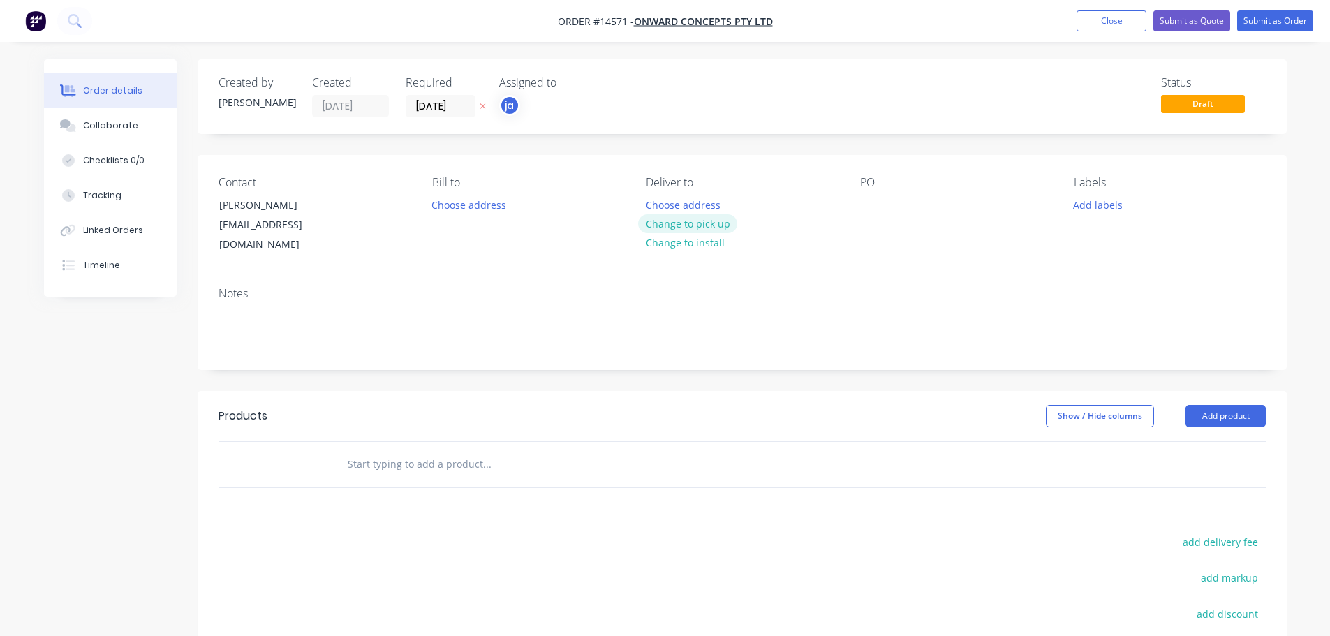
click at [715, 216] on button "Change to pick up" at bounding box center [687, 223] width 99 height 19
click at [1071, 203] on button "Add labels" at bounding box center [1098, 204] width 64 height 19
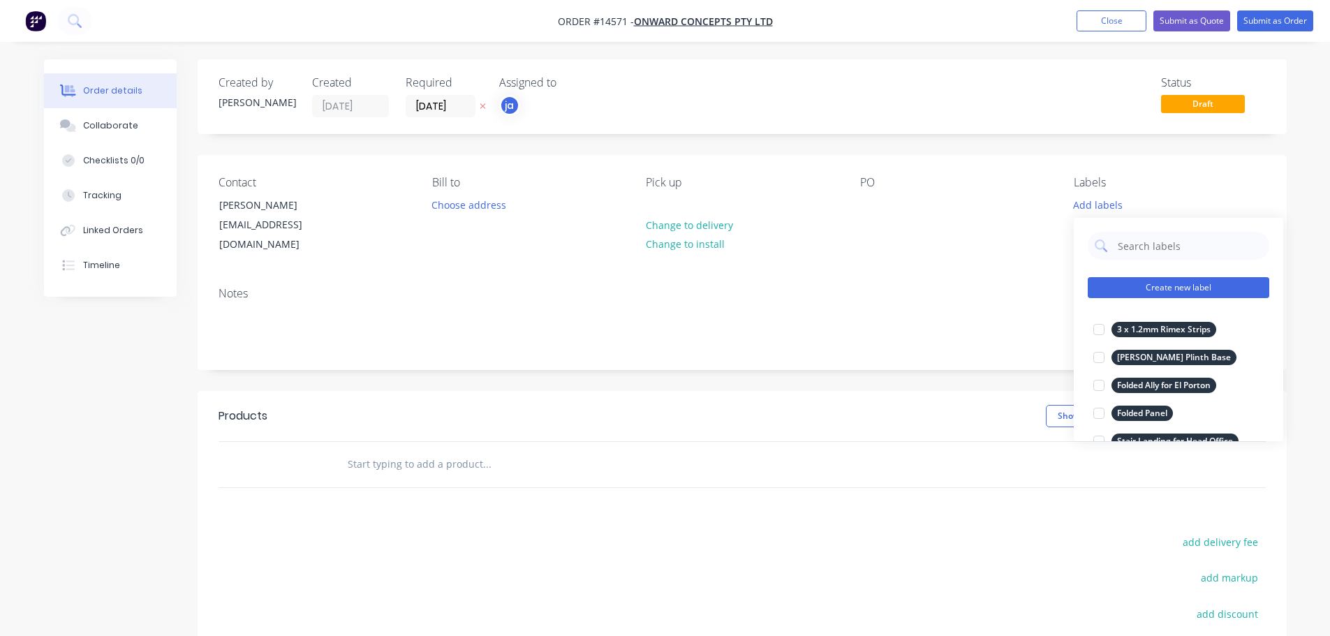
click at [1204, 286] on button "Create new label" at bounding box center [1179, 287] width 182 height 21
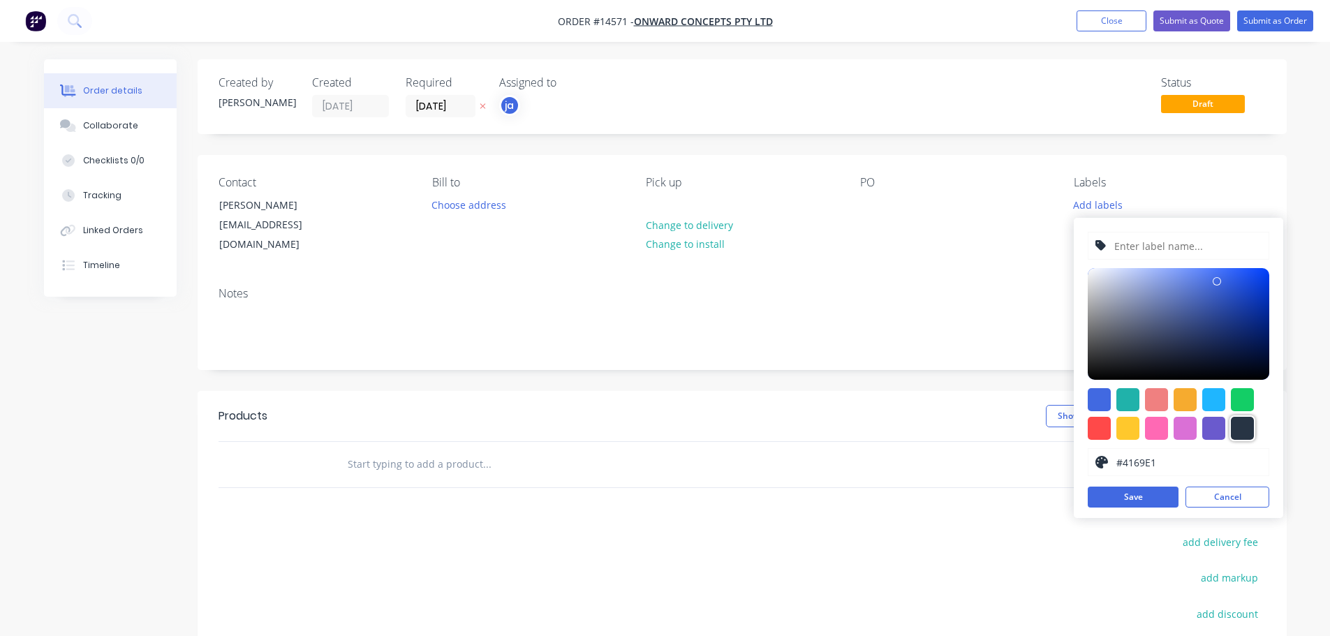
click at [1242, 429] on div at bounding box center [1242, 428] width 23 height 23
type input "#273444"
click at [1177, 258] on input "text" at bounding box center [1187, 246] width 149 height 27
paste input "Perfect Stranger Green Hills"
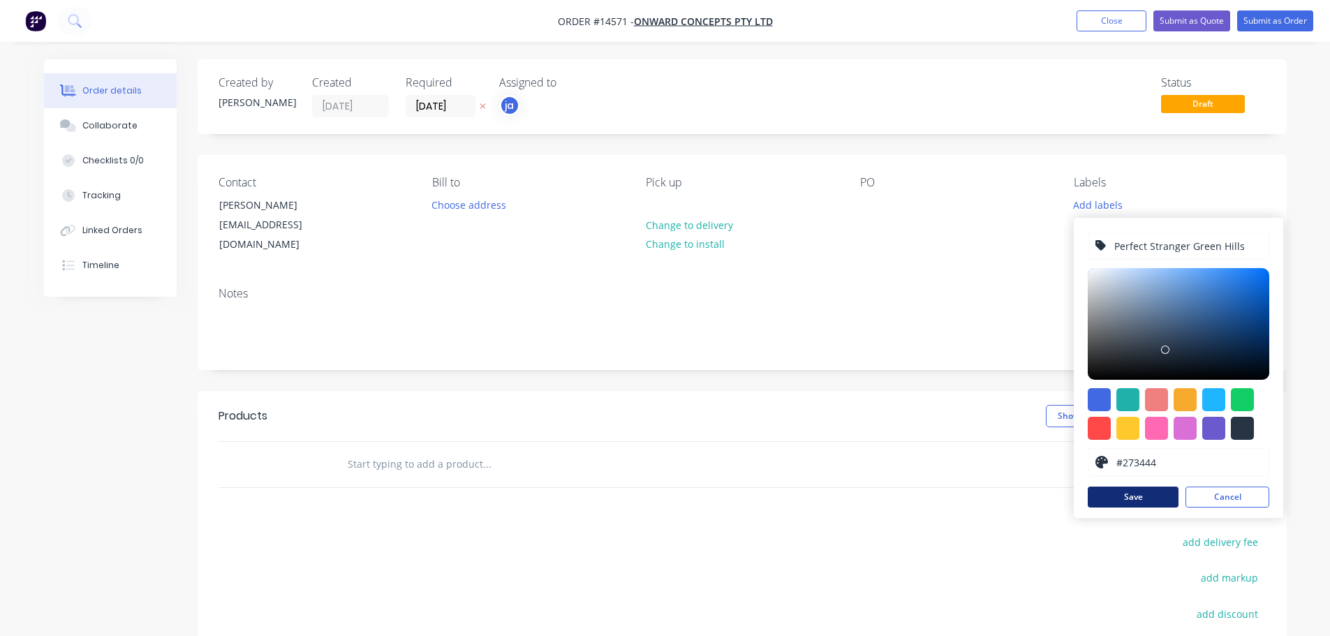
type input "Perfect Stranger Green Hills"
click at [1140, 500] on button "Save" at bounding box center [1133, 497] width 91 height 21
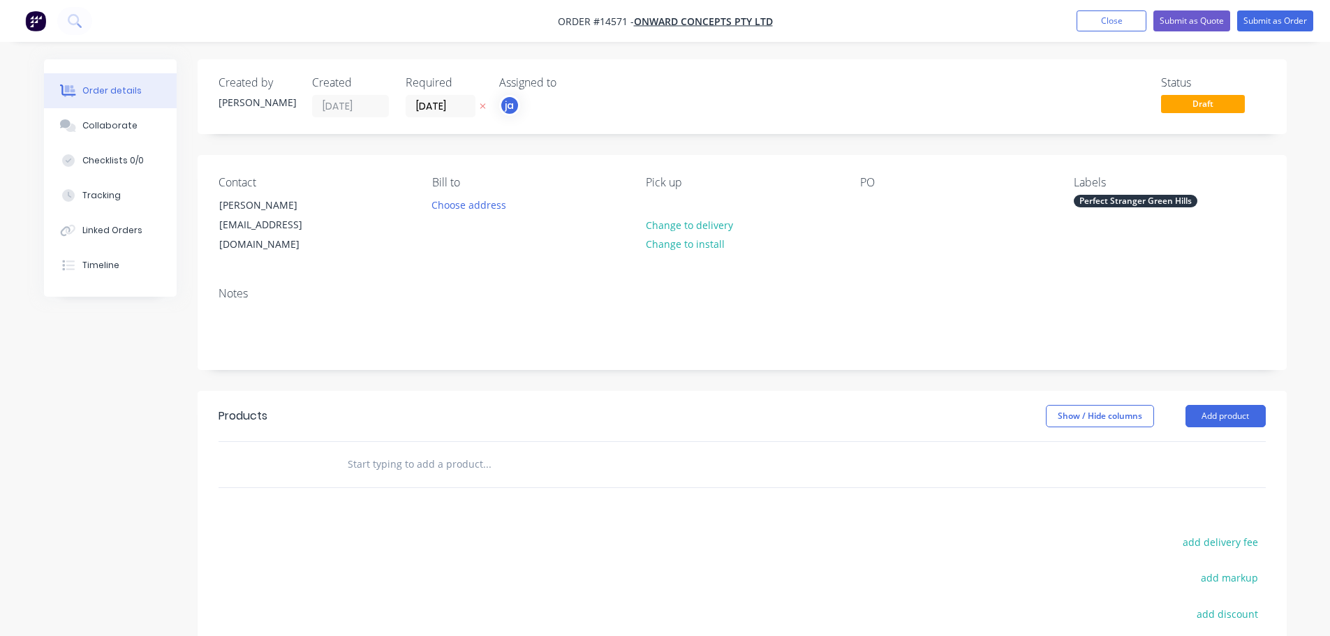
click at [484, 450] on input "text" at bounding box center [486, 464] width 279 height 28
click at [455, 450] on input "text" at bounding box center [486, 464] width 279 height 28
paste input "Perfect Stranger Green Hills"
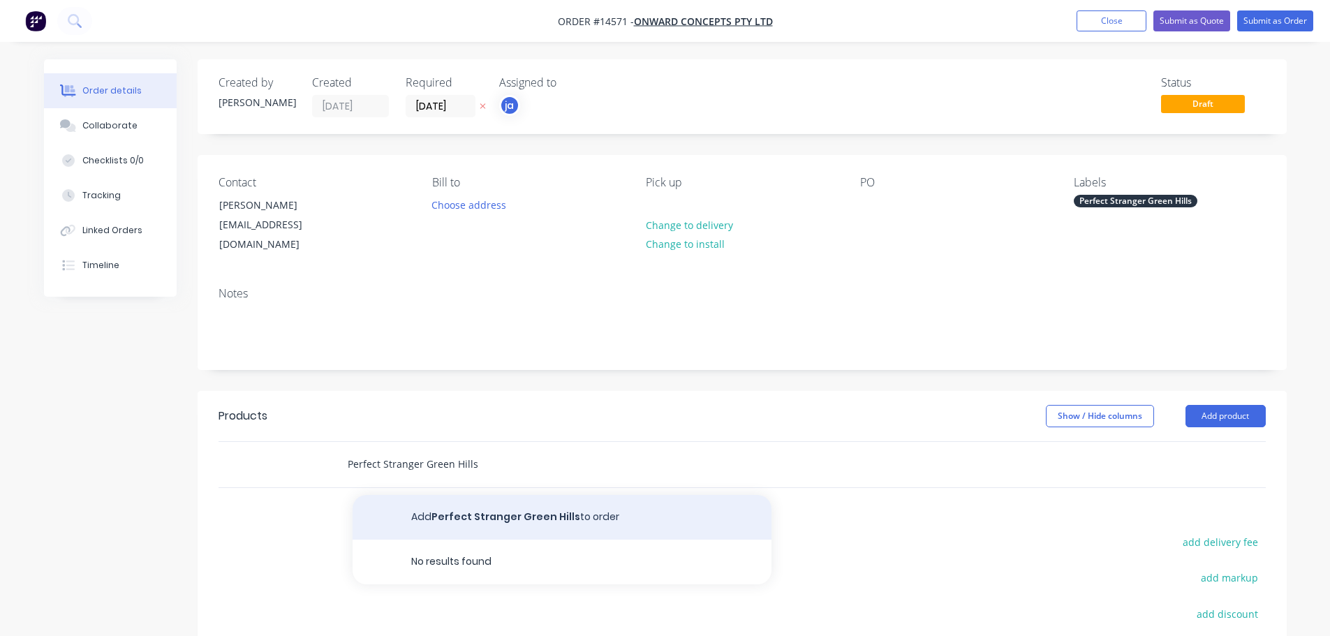
type input "Perfect Stranger Green Hills"
click at [538, 517] on button "Add Perfect Stranger Green Hills to order" at bounding box center [562, 517] width 419 height 45
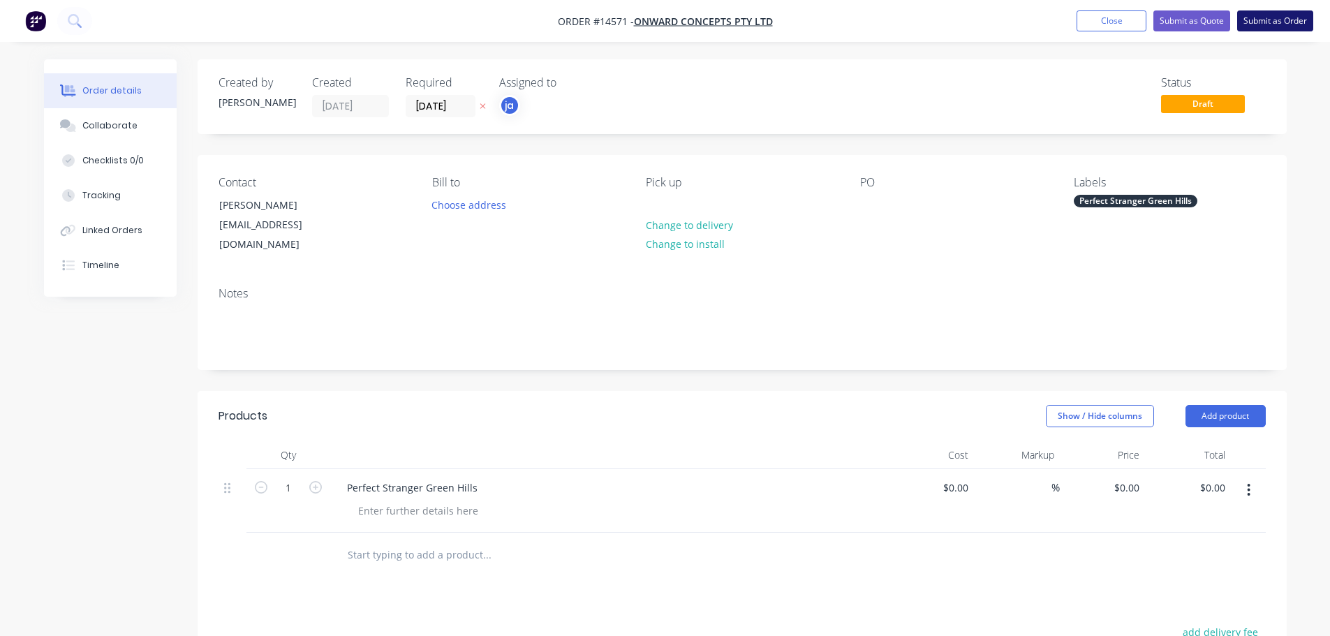
click at [1245, 24] on button "Submit as Order" at bounding box center [1275, 20] width 76 height 21
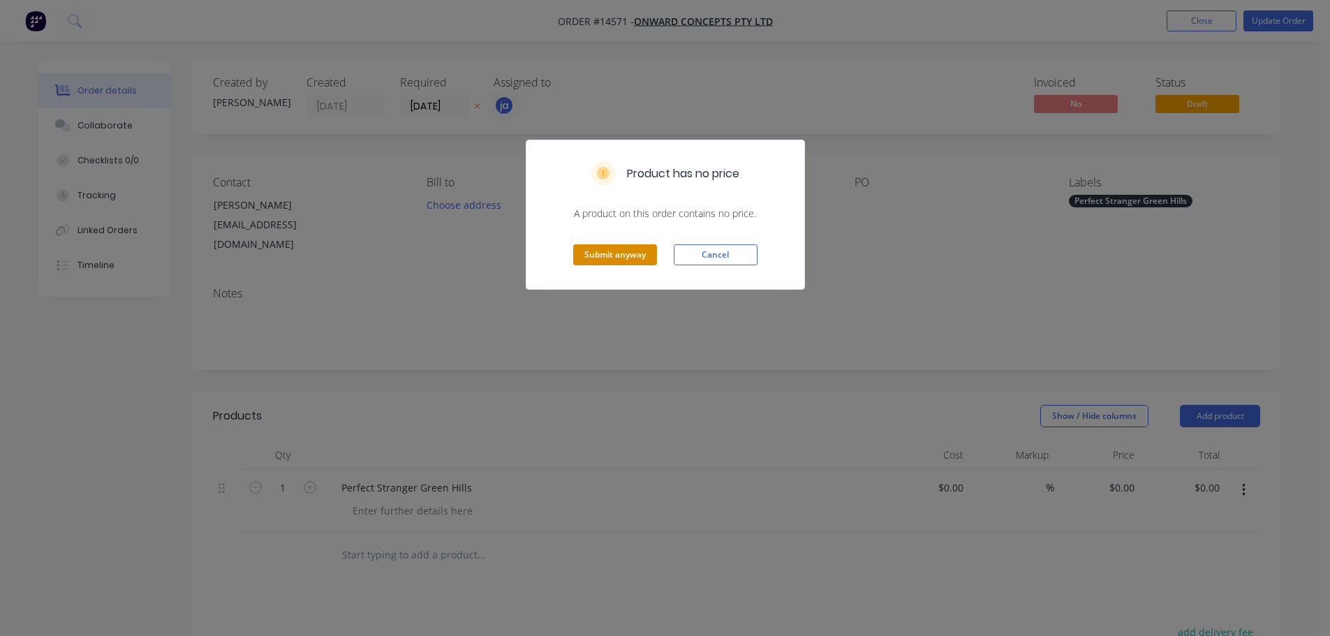
click at [618, 247] on button "Submit anyway" at bounding box center [615, 254] width 84 height 21
